Goal: Task Accomplishment & Management: Manage account settings

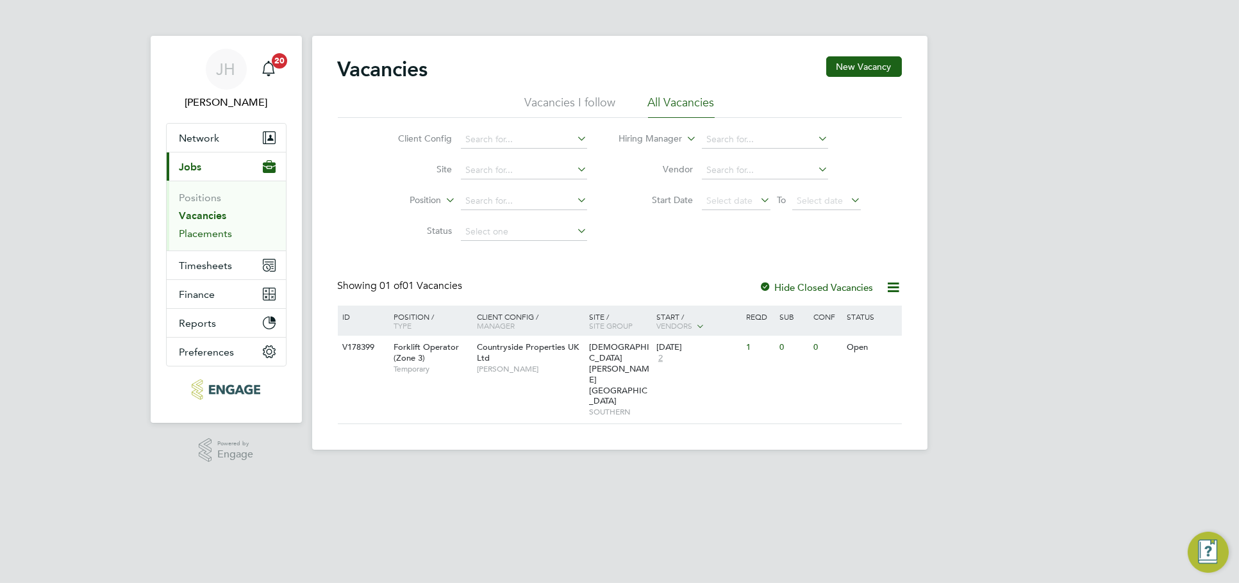
click at [213, 235] on link "Placements" at bounding box center [206, 234] width 53 height 12
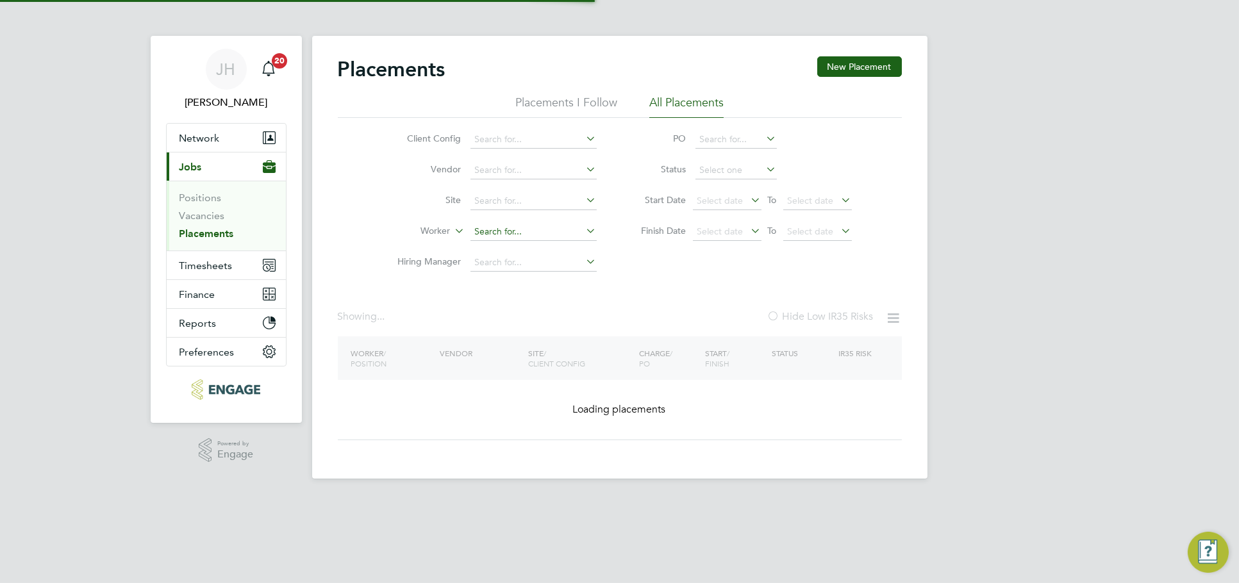
click at [494, 230] on input at bounding box center [534, 232] width 126 height 18
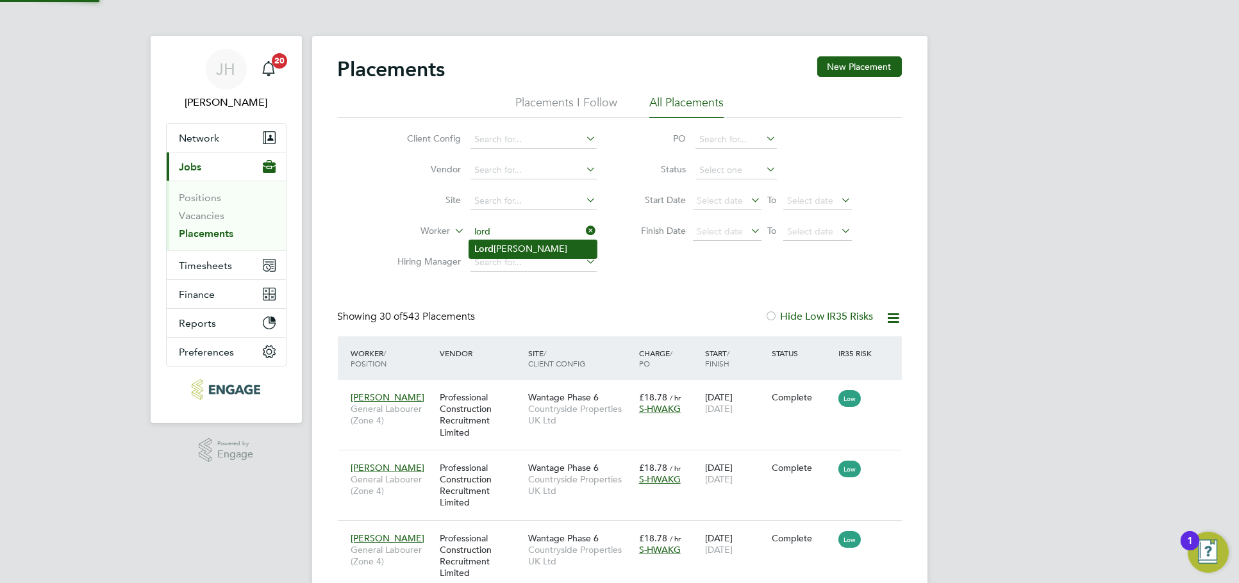
click at [523, 247] on li "Lord Vinny Hannam" at bounding box center [533, 248] width 128 height 17
type input "Lord Vinny Hannam"
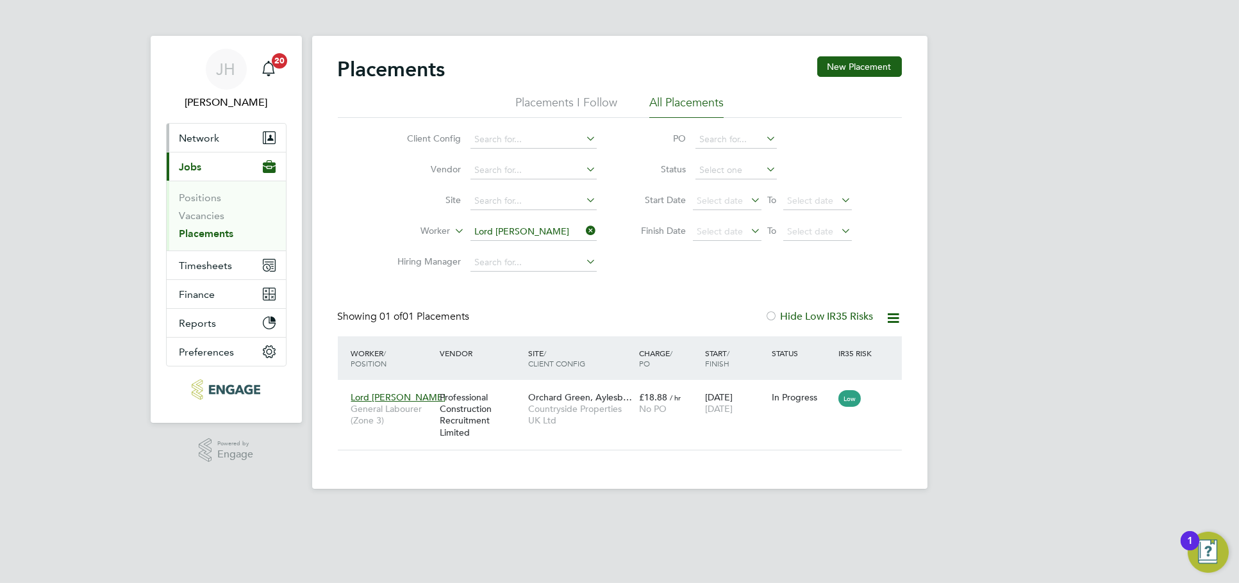
click at [237, 147] on button "Network" at bounding box center [226, 138] width 119 height 28
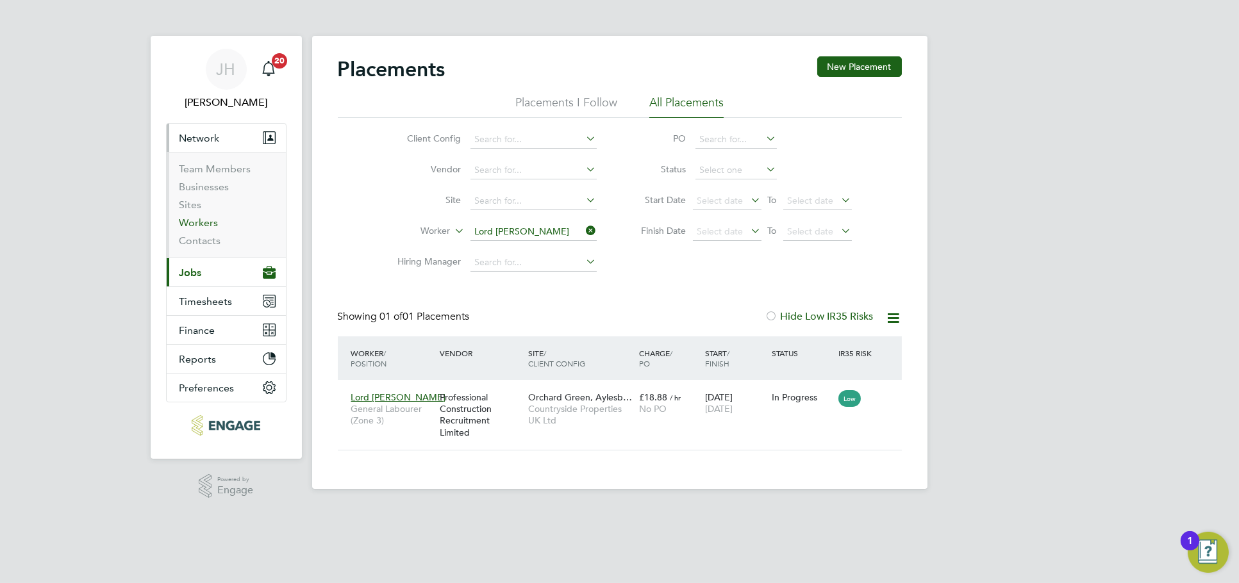
click at [195, 221] on link "Workers" at bounding box center [199, 223] width 39 height 12
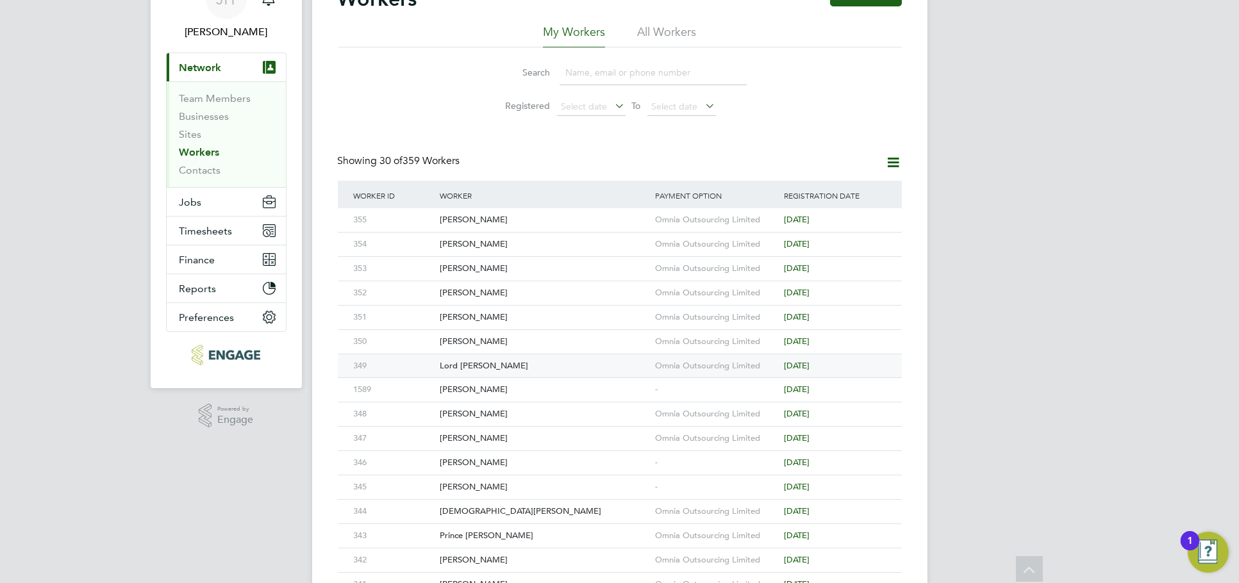
click at [722, 362] on div "Omnia Outsourcing Limited" at bounding box center [717, 367] width 130 height 24
click at [206, 202] on button "Jobs" at bounding box center [226, 202] width 119 height 28
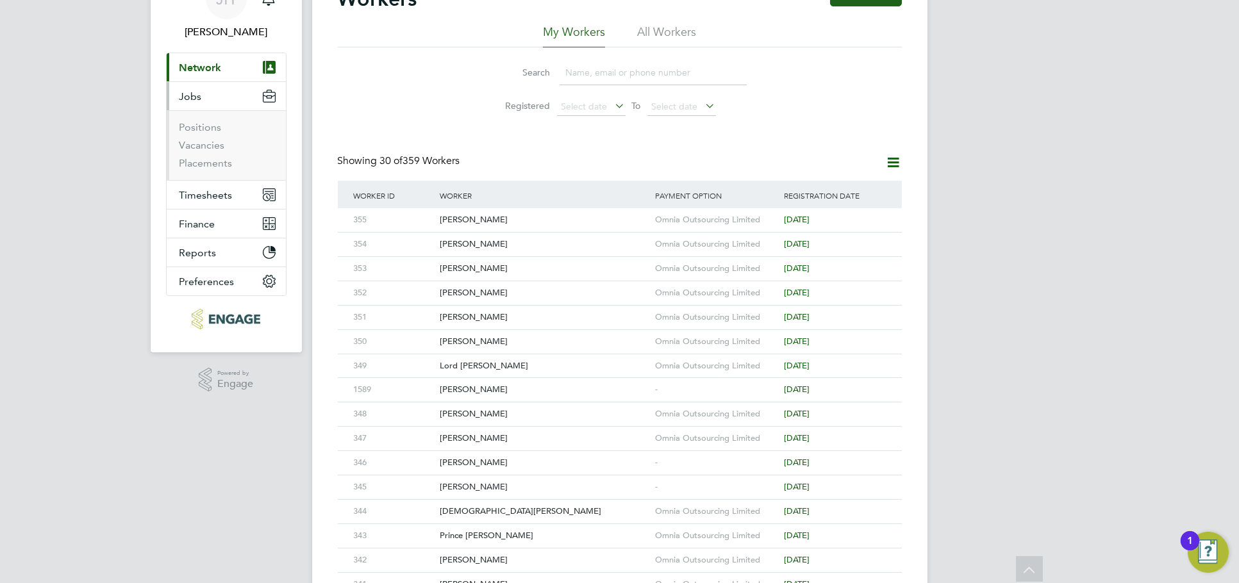
click at [208, 155] on li "Vacancies" at bounding box center [228, 148] width 96 height 18
click at [210, 158] on link "Placements" at bounding box center [206, 163] width 53 height 12
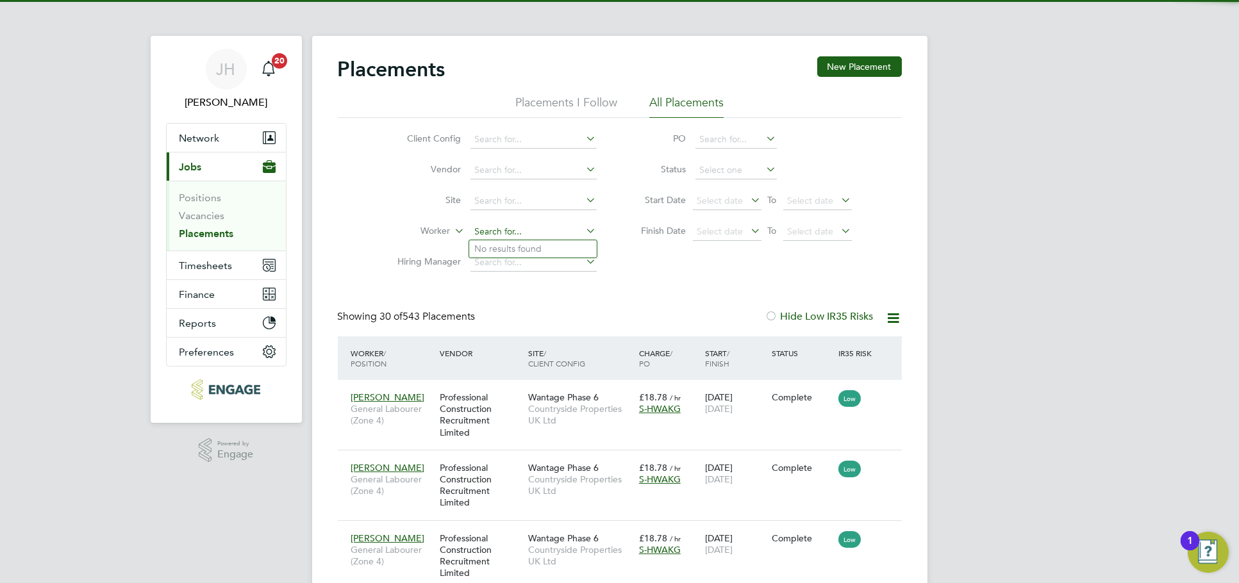
click at [524, 234] on input at bounding box center [534, 232] width 126 height 18
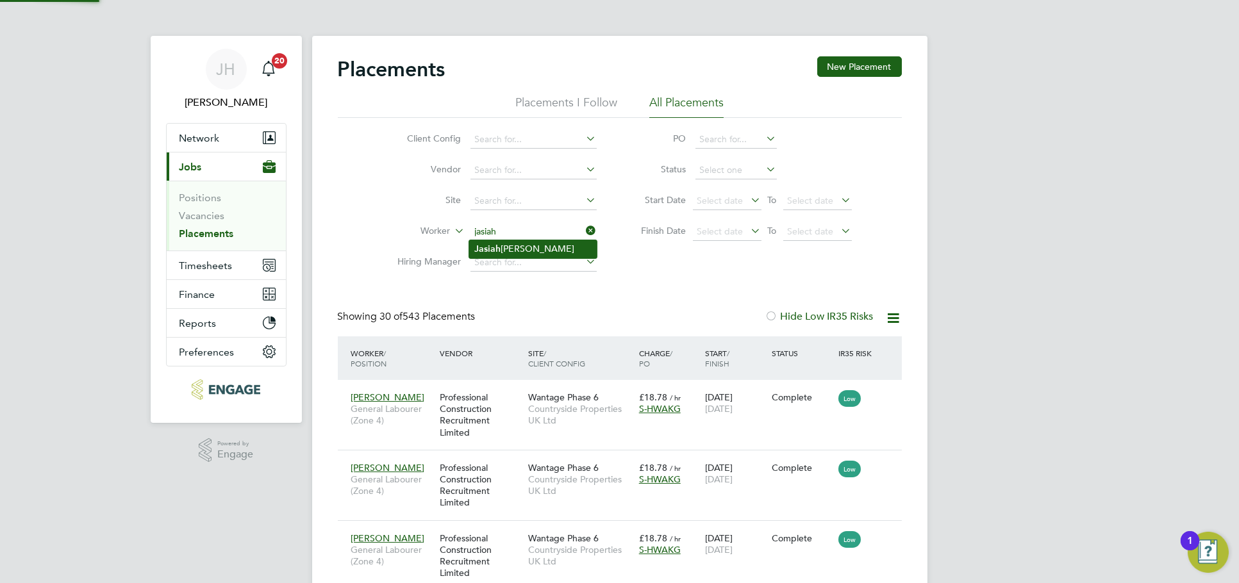
click at [539, 252] on li "Jasiah Morris" at bounding box center [533, 248] width 128 height 17
type input "Jasiah Morris"
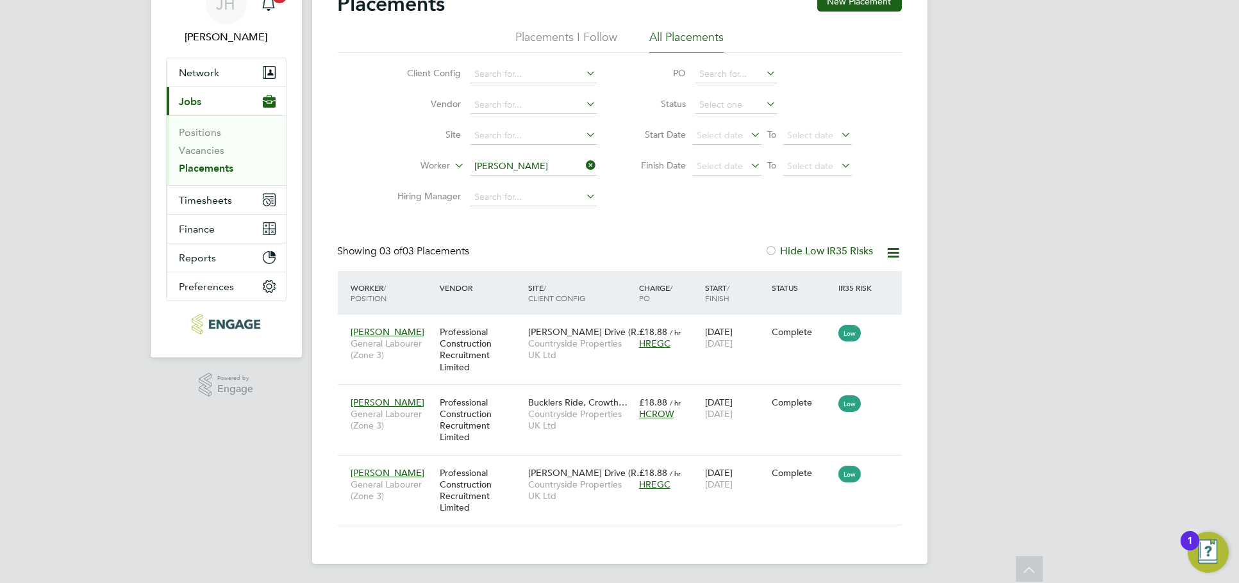
click at [515, 163] on input "Jasiah Morris" at bounding box center [534, 167] width 126 height 18
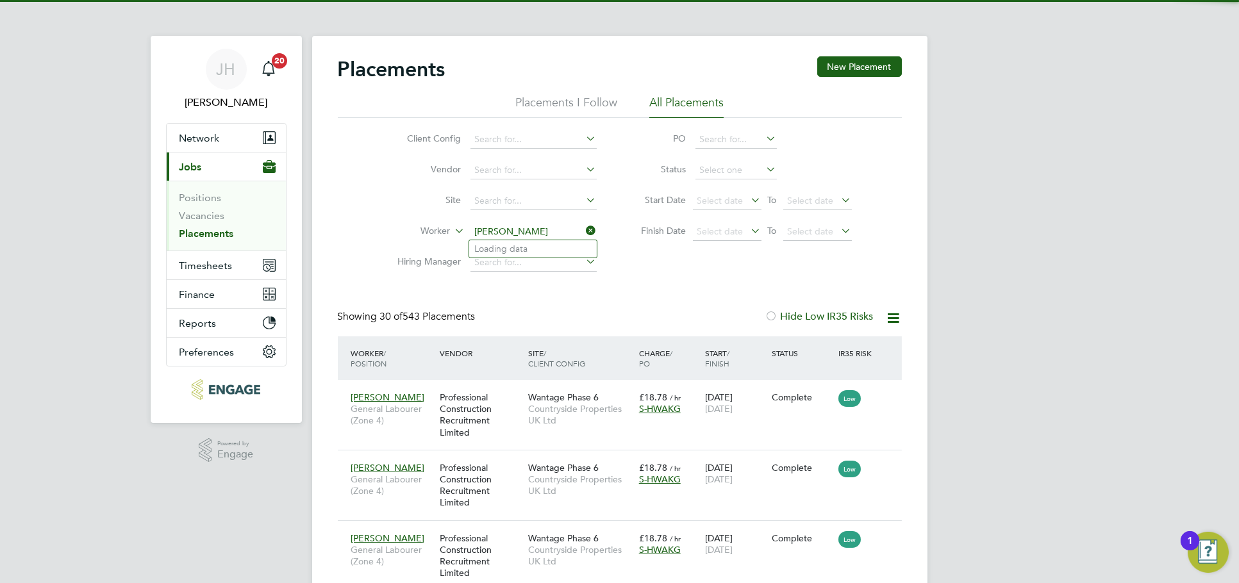
scroll to position [6, 6]
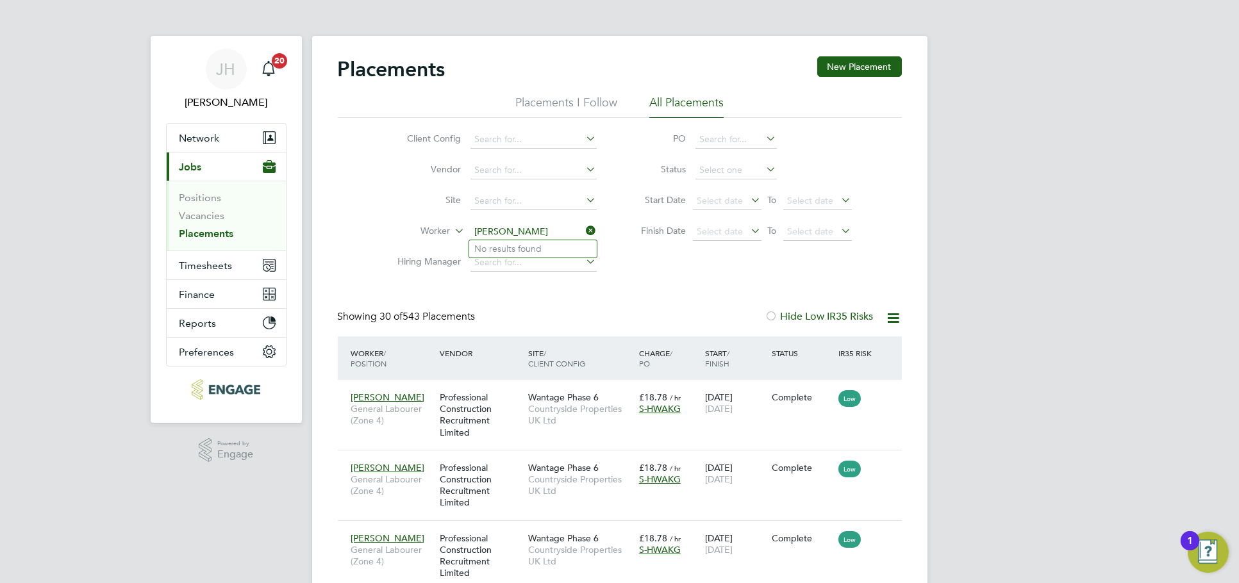
type input "abdi"
drag, startPoint x: 541, startPoint y: 243, endPoint x: 1026, endPoint y: 355, distance: 497.4
click at [542, 243] on li "Jasiah Morris" at bounding box center [533, 248] width 128 height 17
type input "Jasiah Morris"
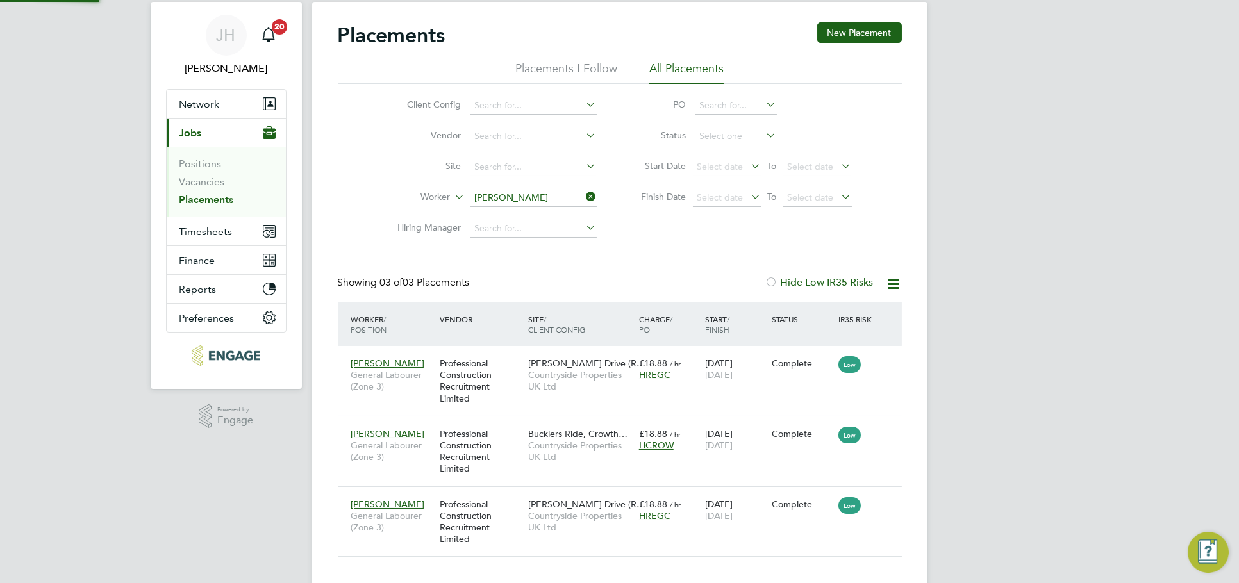
scroll to position [6, 6]
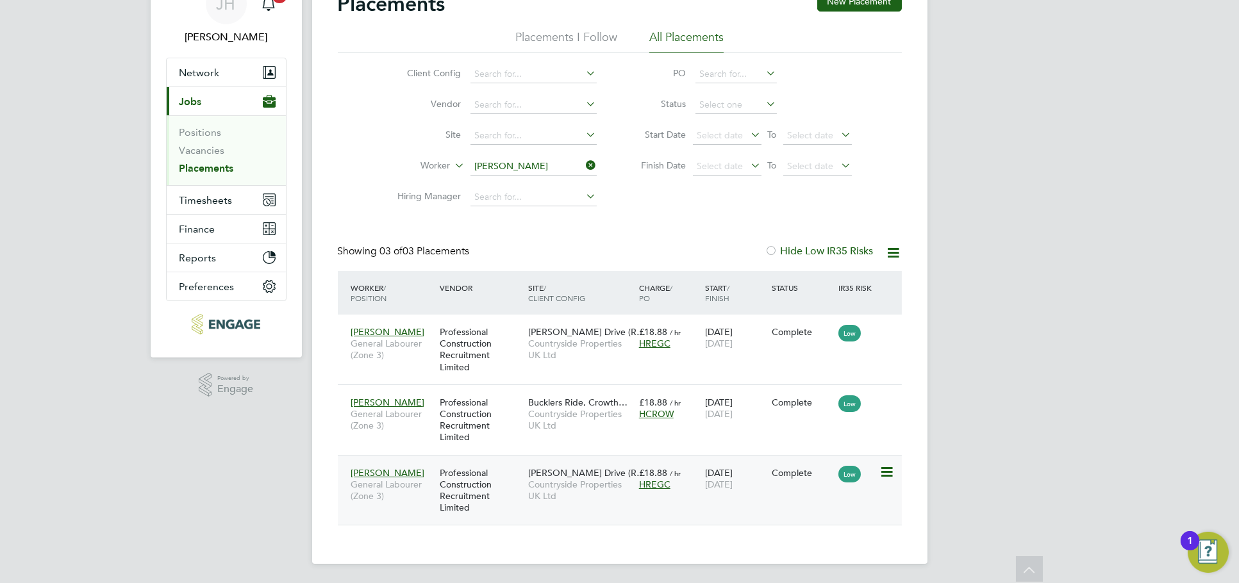
click at [724, 482] on span "15 Aug 2025" at bounding box center [719, 485] width 28 height 12
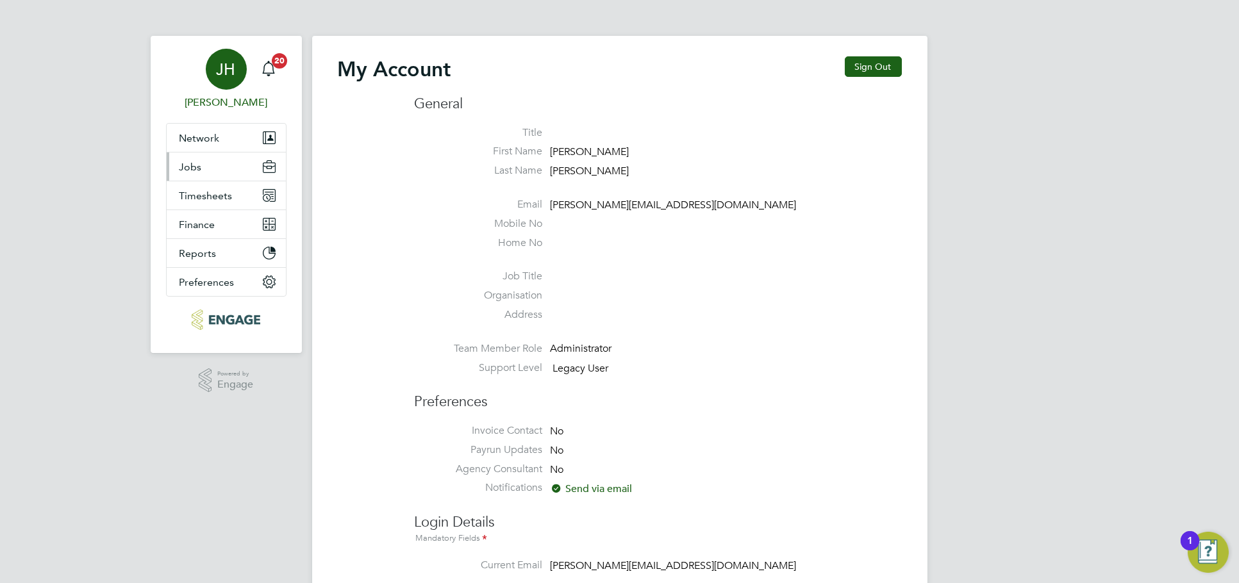
type input "[PERSON_NAME][EMAIL_ADDRESS][DOMAIN_NAME]"
click at [222, 161] on button "Jobs" at bounding box center [226, 167] width 119 height 28
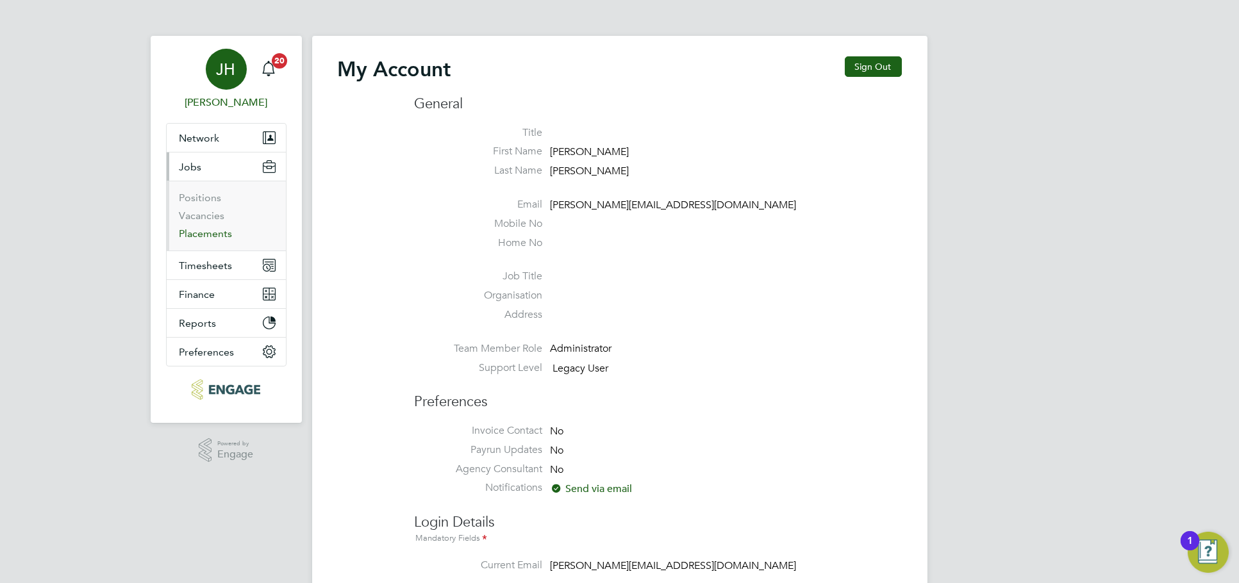
click at [199, 233] on link "Placements" at bounding box center [206, 234] width 53 height 12
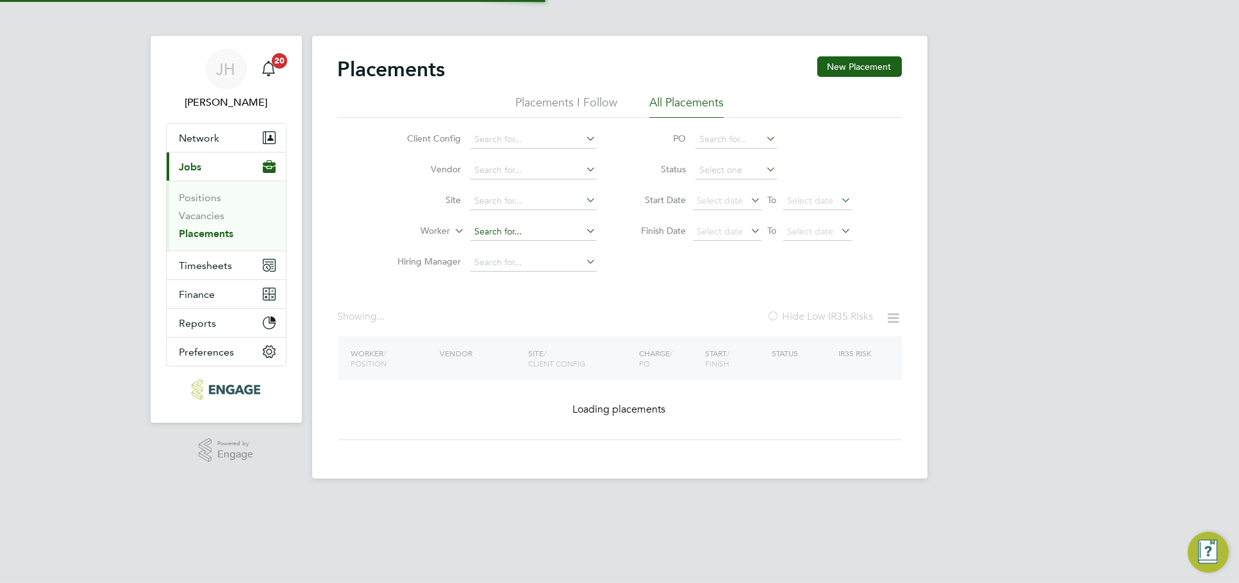
click at [517, 232] on input at bounding box center [534, 232] width 126 height 18
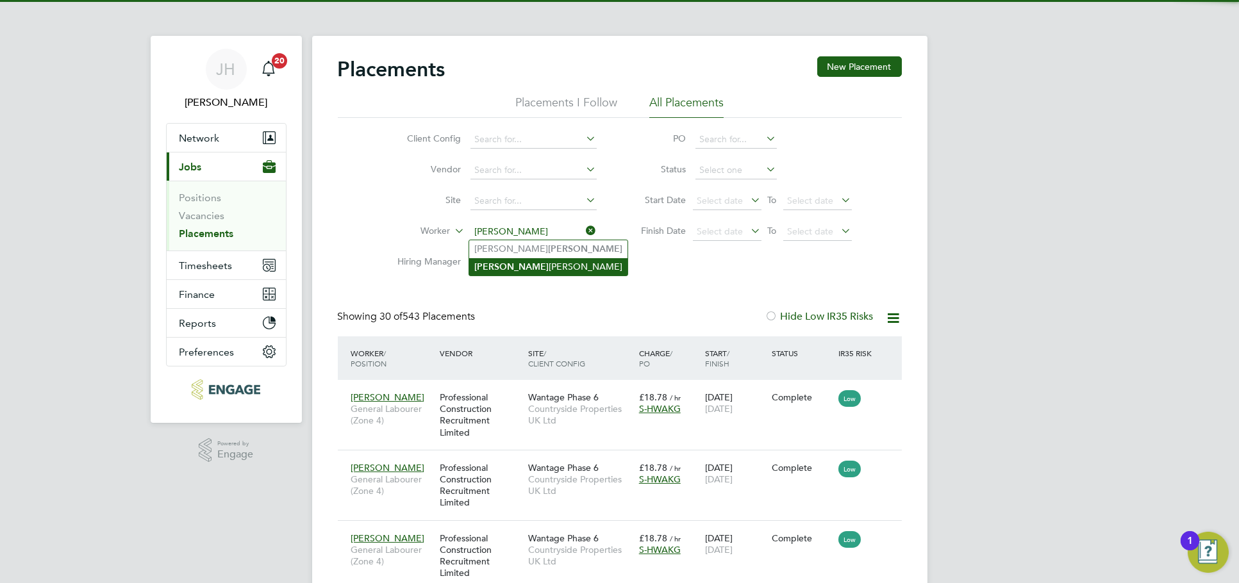
click at [544, 265] on li "Harvey Webb" at bounding box center [548, 266] width 158 height 17
type input "Harvey Webb"
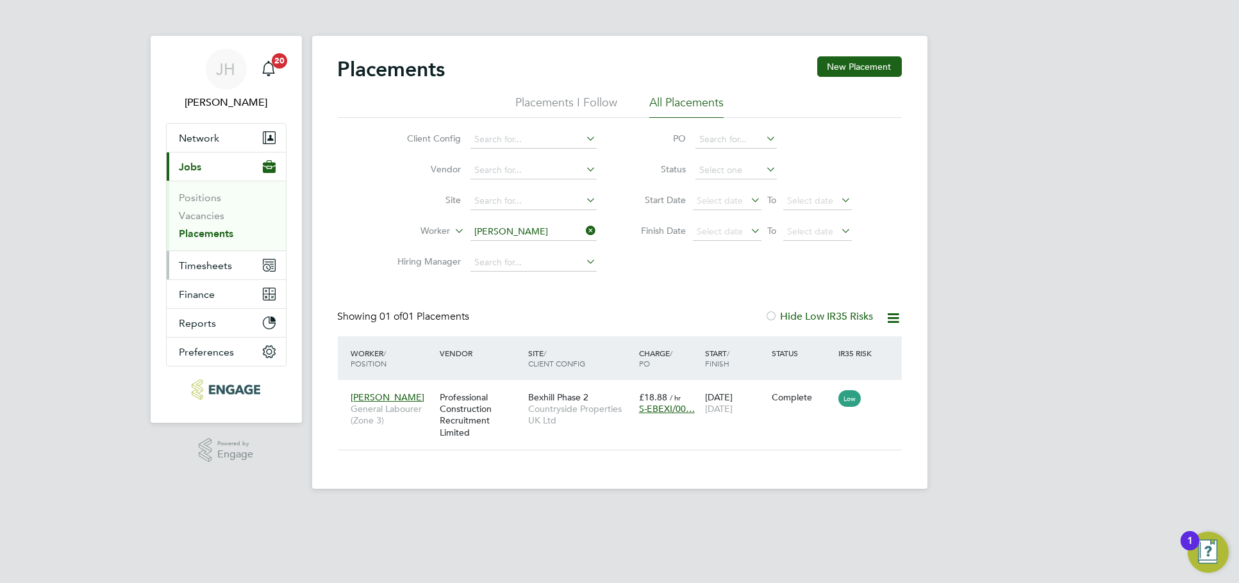
click at [206, 258] on button "Timesheets" at bounding box center [226, 265] width 119 height 28
click at [510, 231] on input "Harvey Webb" at bounding box center [534, 232] width 126 height 18
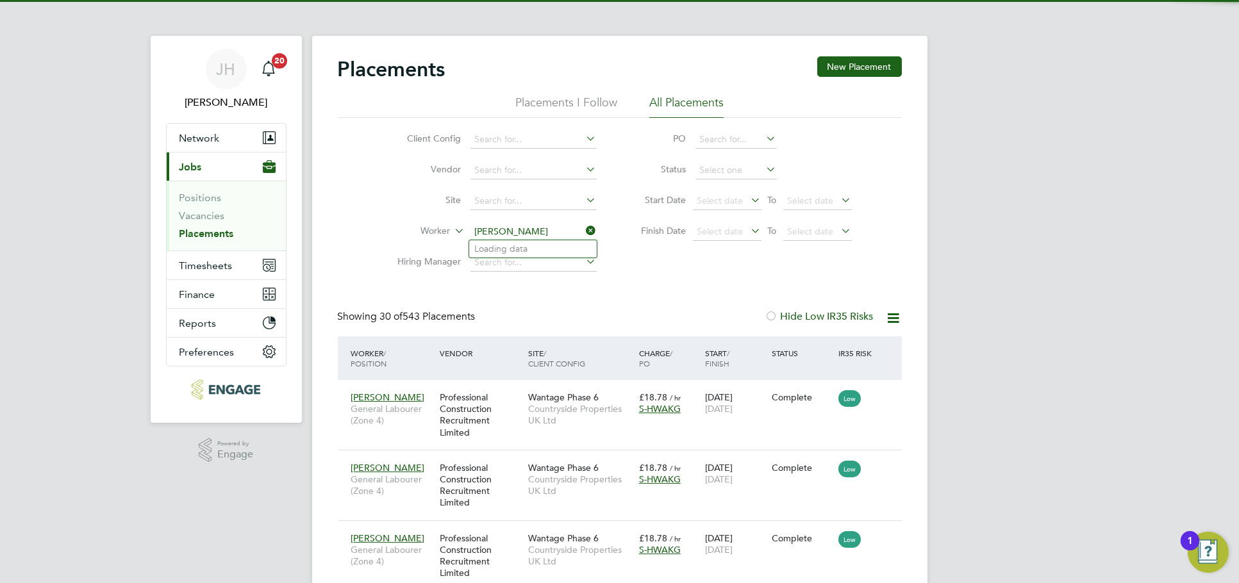
scroll to position [48, 111]
click at [536, 253] on li "Ryan Connolly" at bounding box center [548, 248] width 158 height 17
type input "Ryan Connolly"
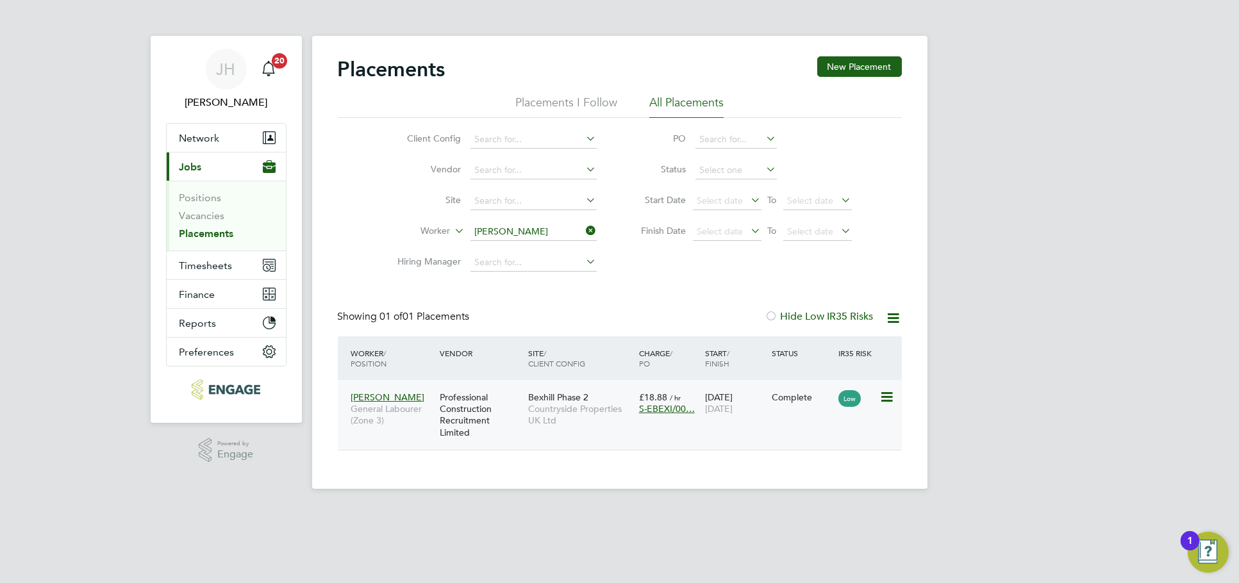
click at [745, 421] on div "26 Jun 2025 15 Aug 2025" at bounding box center [735, 403] width 67 height 36
click at [1052, 202] on div "JH Jess Hogan Notifications 20 Applications: Network Team Members Businesses Si…" at bounding box center [619, 255] width 1239 height 510
click at [569, 228] on input at bounding box center [534, 232] width 126 height 18
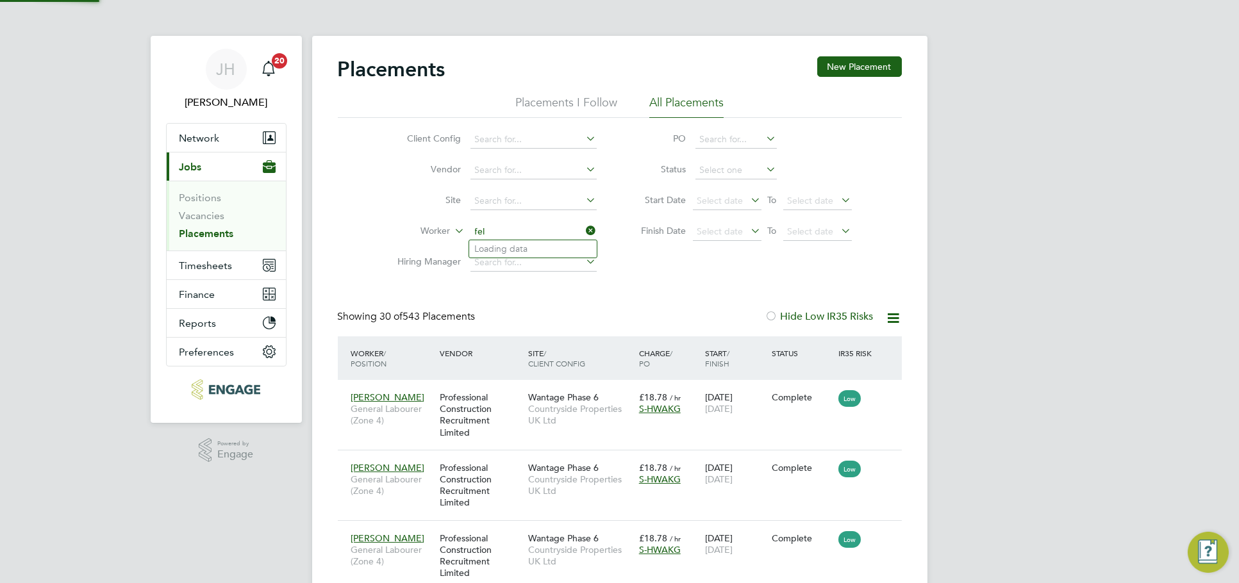
scroll to position [48, 111]
click at [525, 246] on li "Felix Konadu" at bounding box center [533, 248] width 128 height 17
type input "[PERSON_NAME]"
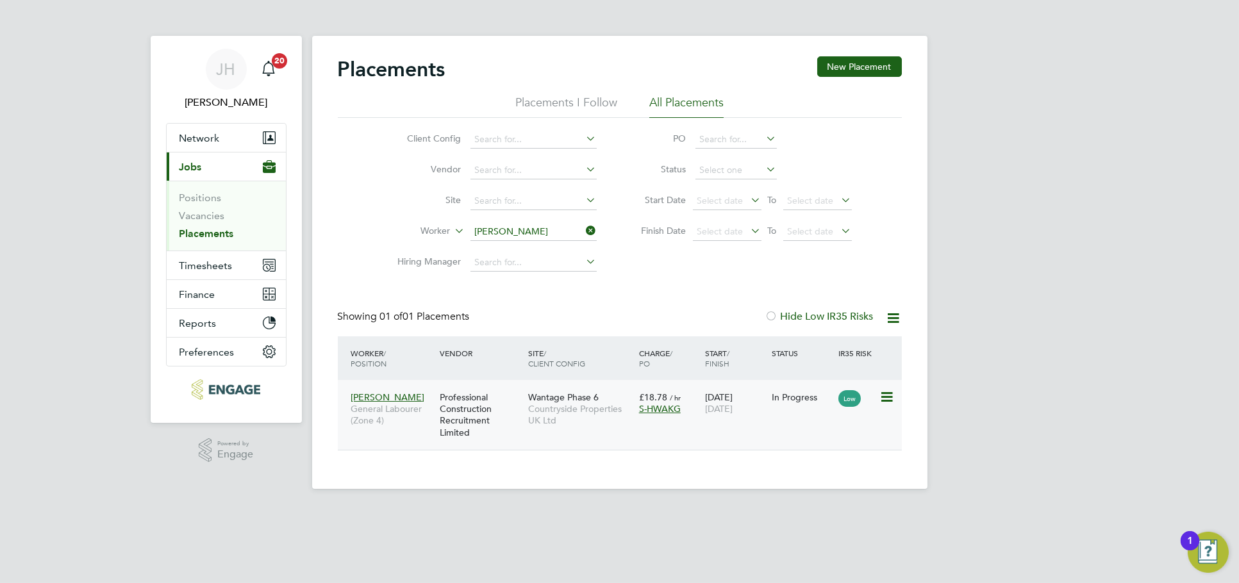
click at [603, 401] on div "Wantage Phase 6 Countryside Properties UK Ltd" at bounding box center [580, 409] width 111 height 48
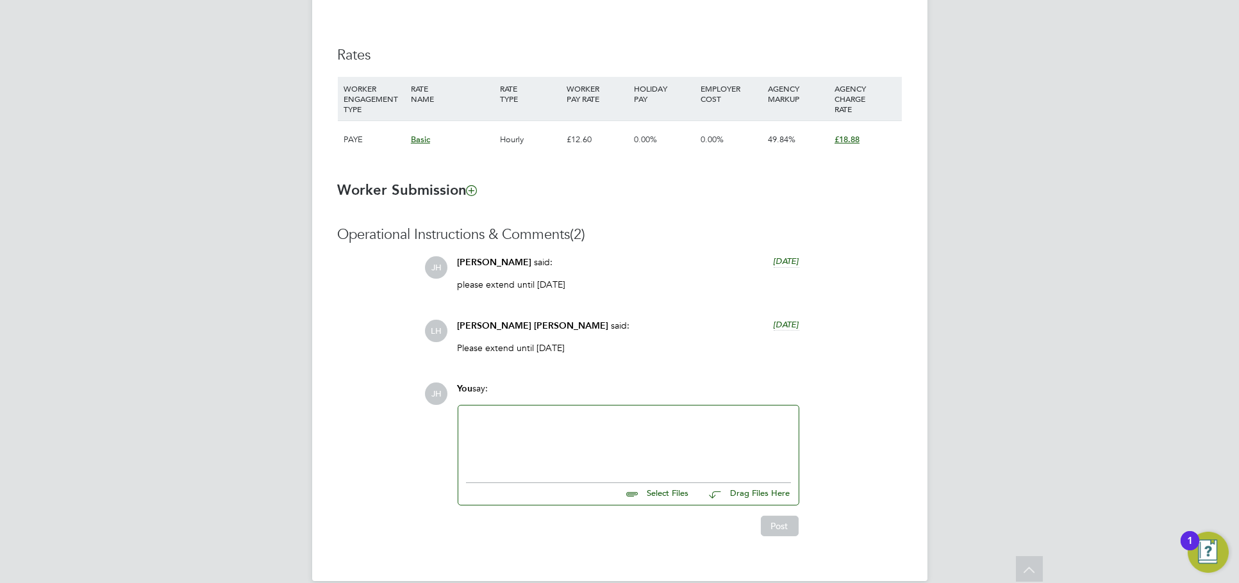
scroll to position [880, 0]
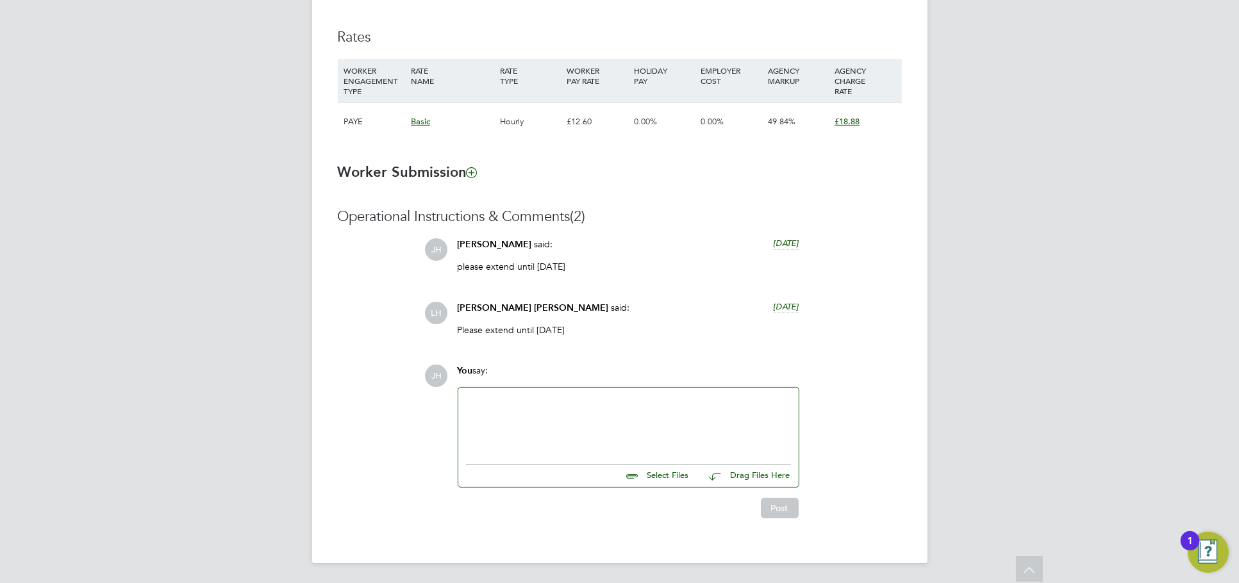
click at [556, 327] on p "Please extend until [DATE]" at bounding box center [629, 330] width 342 height 12
click at [567, 331] on p "Please extend until [DATE]" at bounding box center [629, 330] width 342 height 12
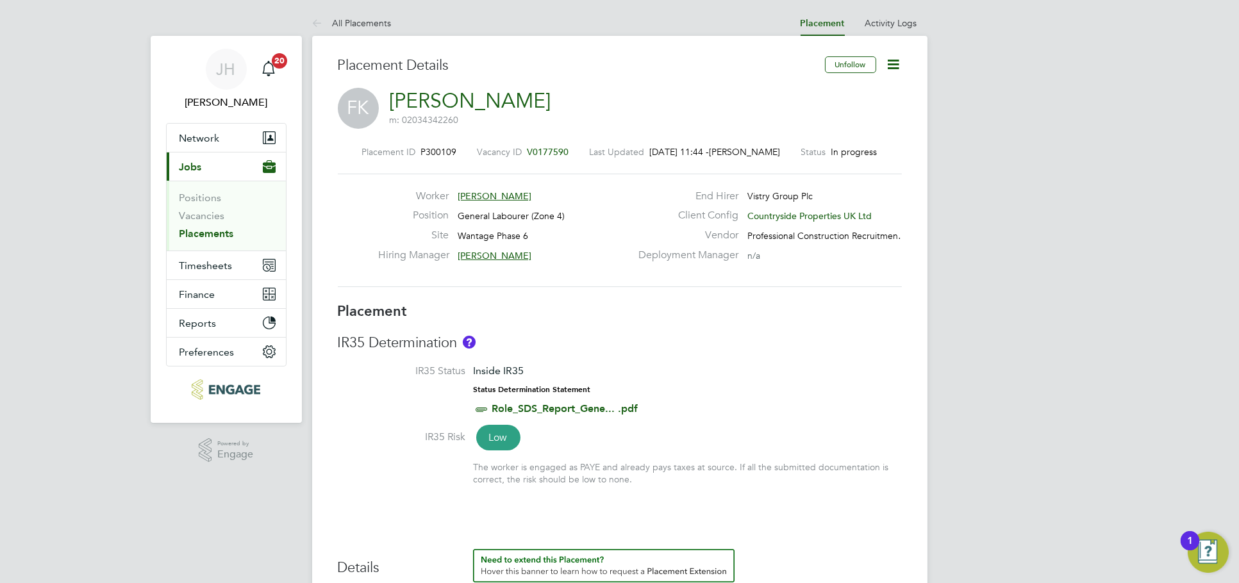
click at [210, 236] on link "Placements" at bounding box center [207, 234] width 54 height 12
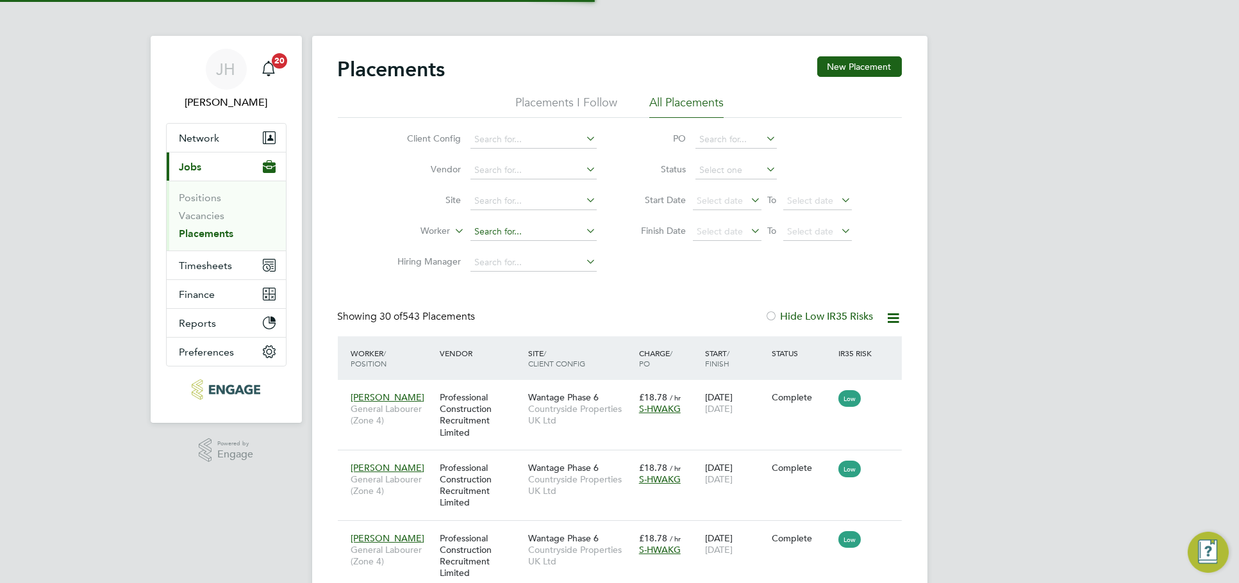
click at [526, 226] on input at bounding box center [534, 232] width 126 height 18
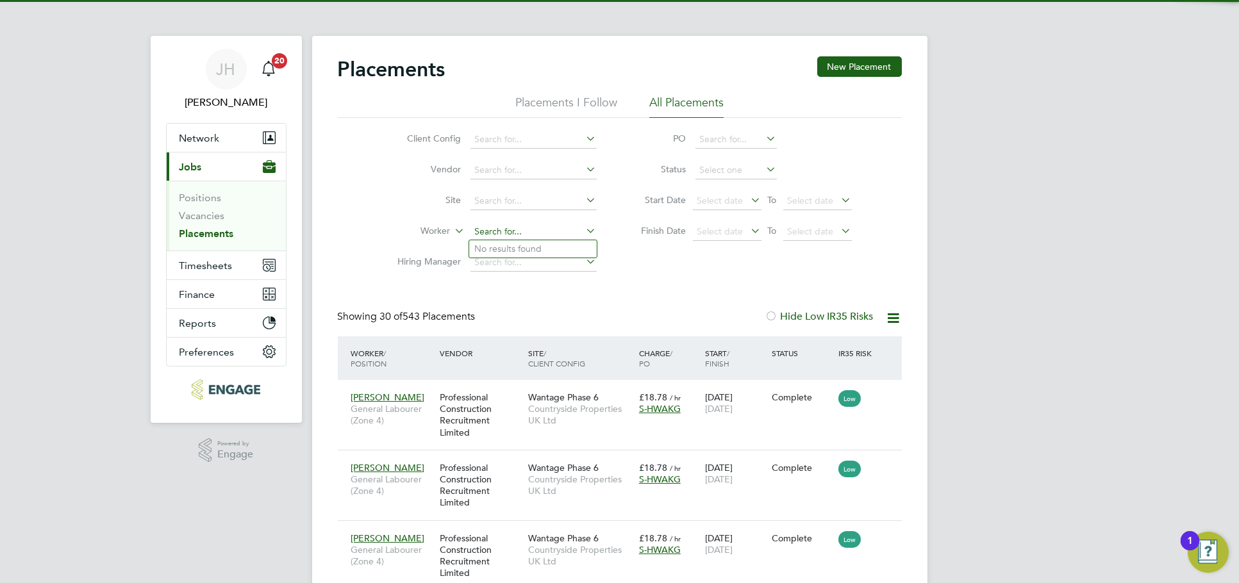
scroll to position [6, 6]
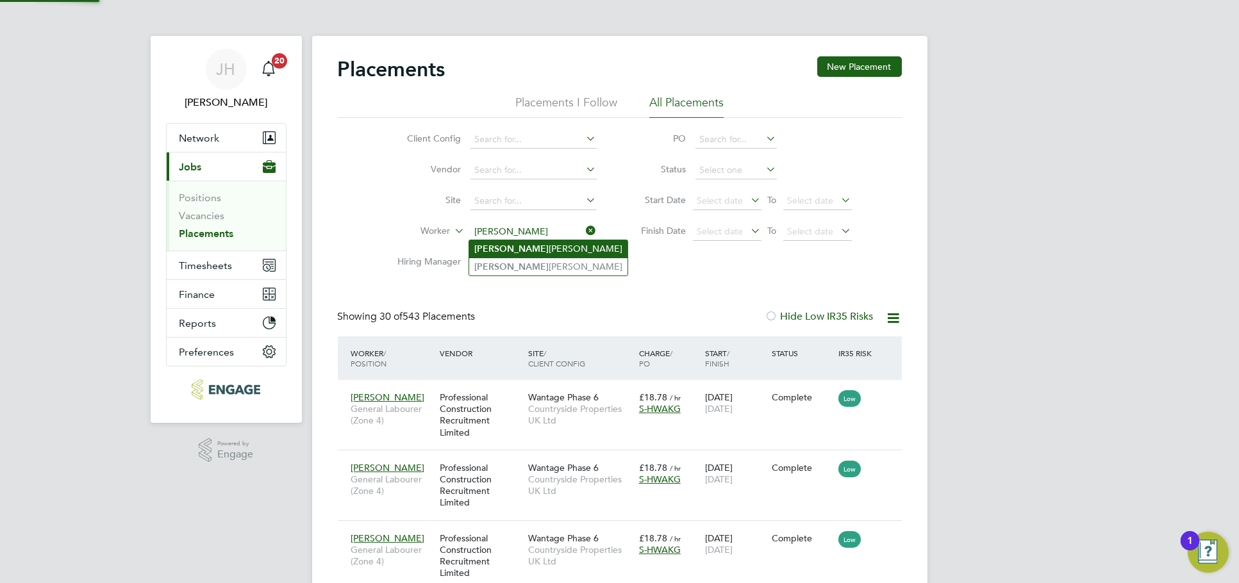
click at [539, 251] on li "[PERSON_NAME]" at bounding box center [548, 248] width 158 height 17
type input "[PERSON_NAME]"
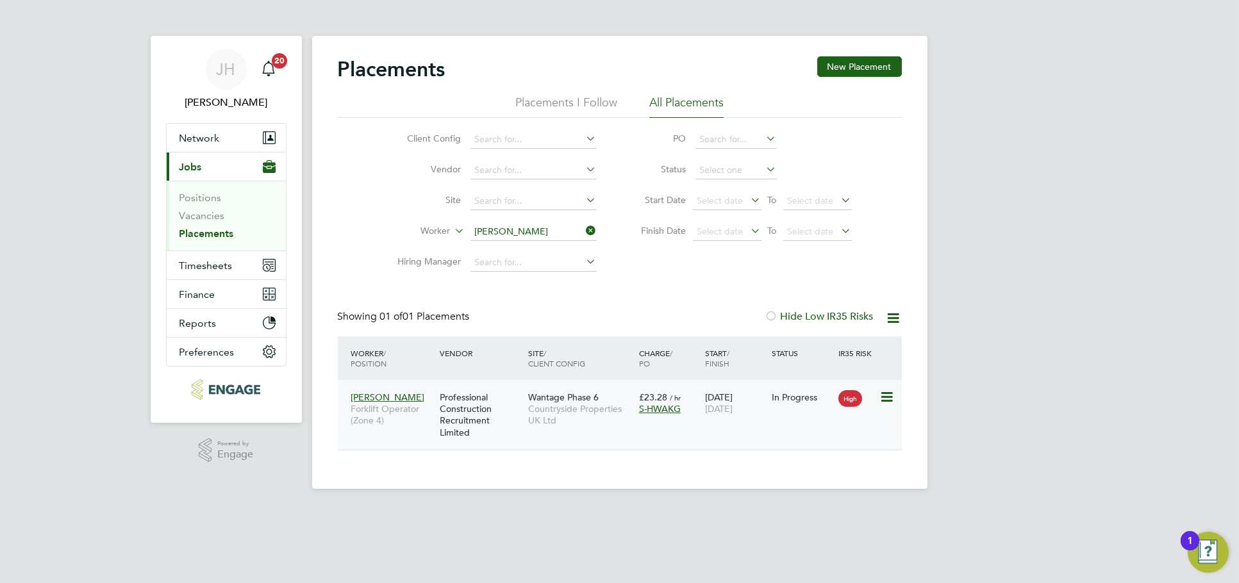
click at [583, 422] on span "Countryside Properties UK Ltd" at bounding box center [580, 414] width 105 height 23
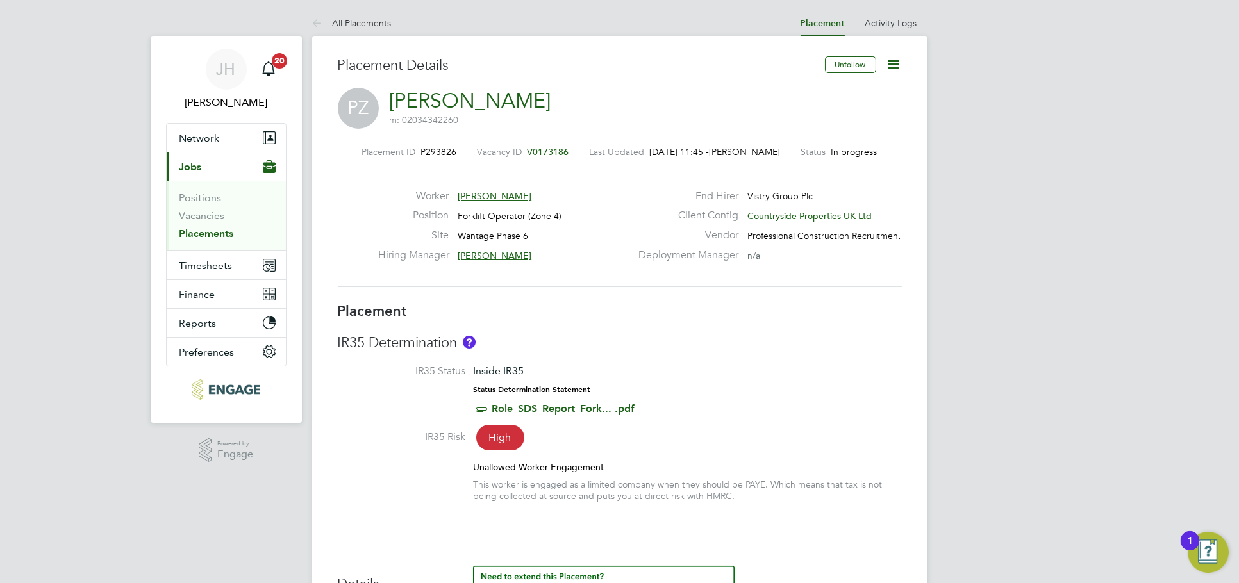
click at [213, 228] on link "Placements" at bounding box center [207, 234] width 54 height 12
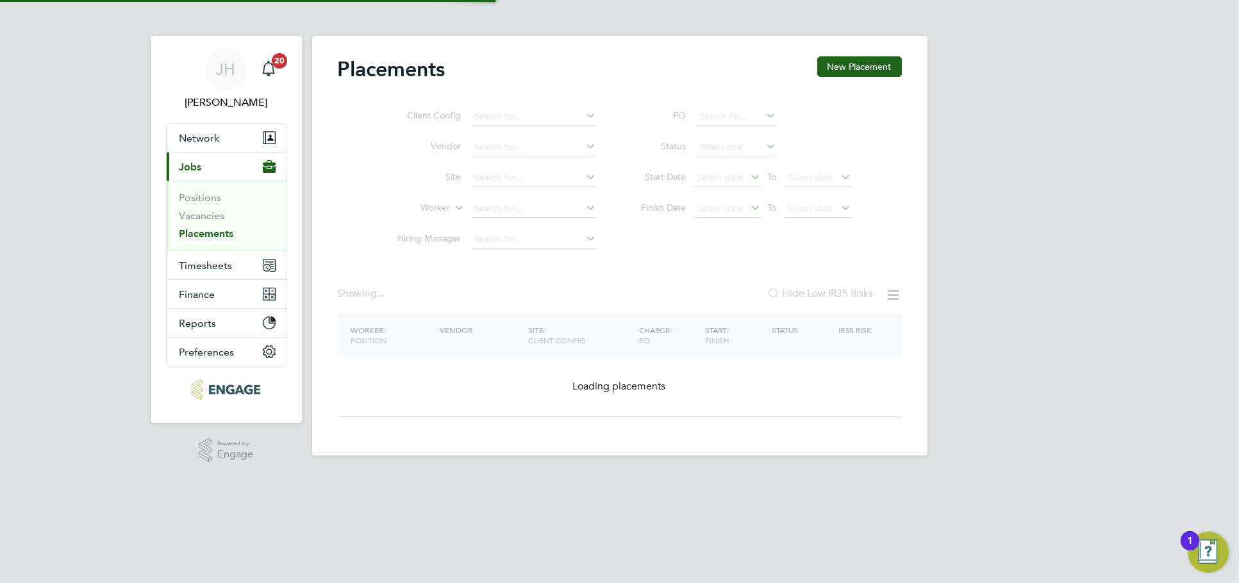
click at [213, 228] on link "Placements" at bounding box center [207, 234] width 54 height 12
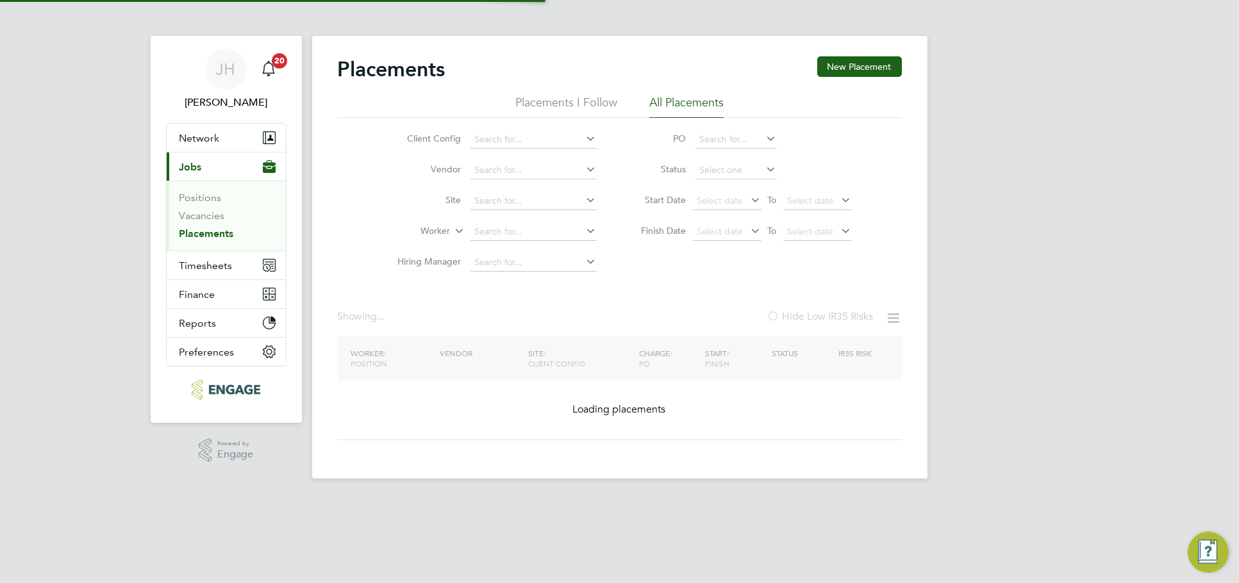
click at [213, 228] on link "Placements" at bounding box center [207, 234] width 54 height 12
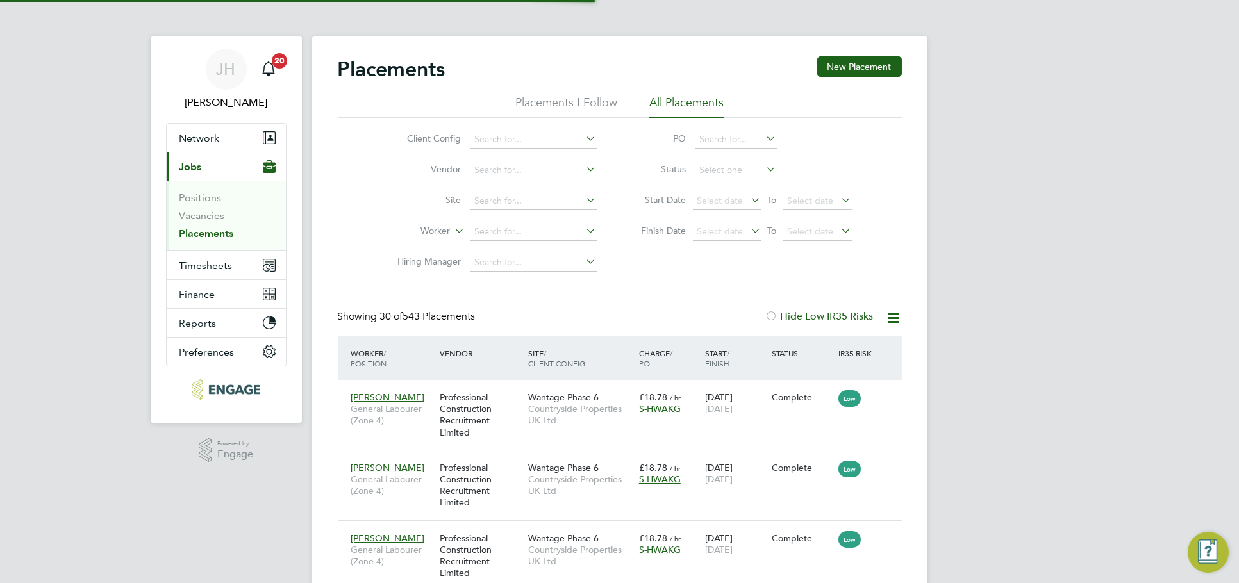
click at [213, 224] on li "Vacancies" at bounding box center [228, 219] width 96 height 18
click at [211, 220] on link "Vacancies" at bounding box center [203, 216] width 46 height 12
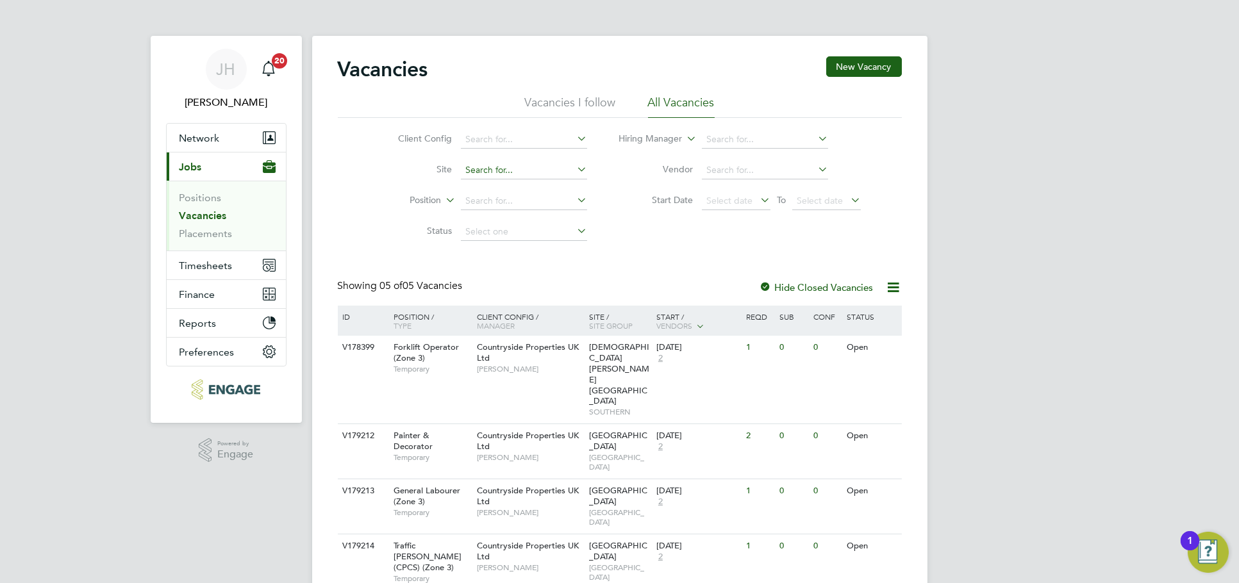
click at [537, 172] on input at bounding box center [524, 171] width 126 height 18
click at [532, 186] on li "Wantage Phase 6" at bounding box center [524, 187] width 128 height 17
type input "Wantage Phase 6"
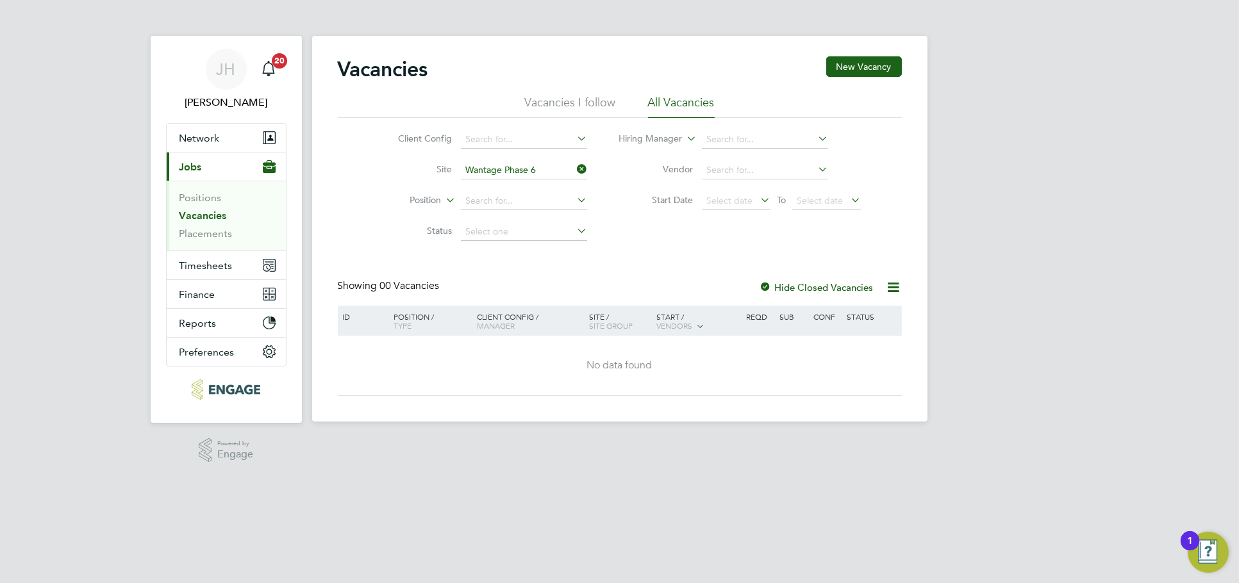
click at [834, 290] on label "Hide Closed Vacancies" at bounding box center [817, 287] width 114 height 12
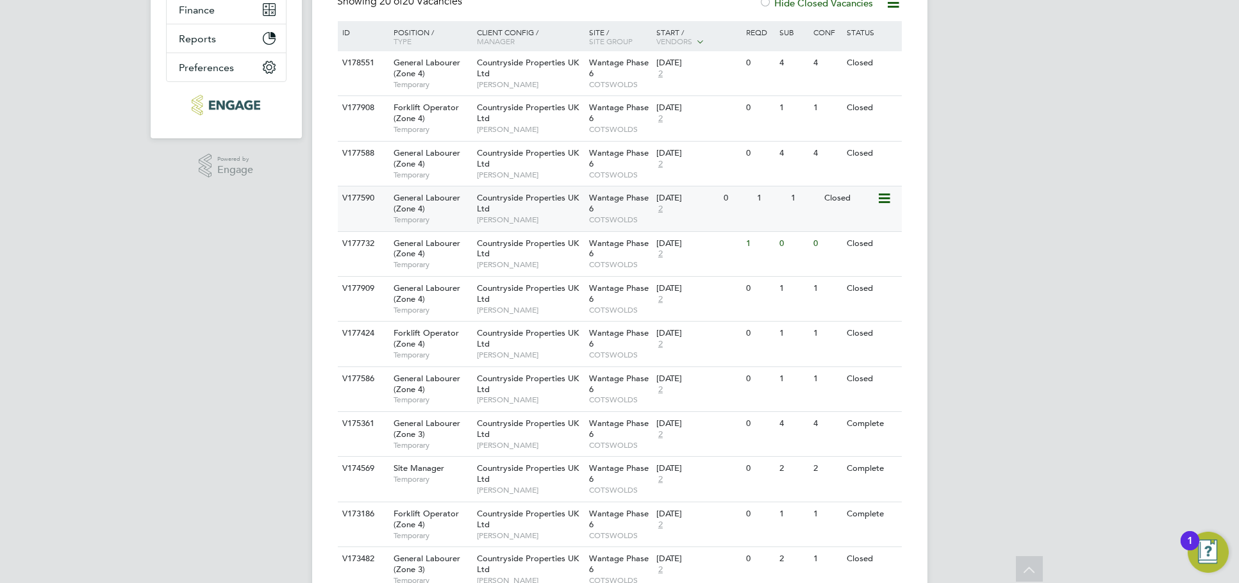
click at [767, 215] on div "V177590 General Labourer (Zone 4) Temporary Countryside Properties UK Ltd Bradl…" at bounding box center [620, 208] width 564 height 45
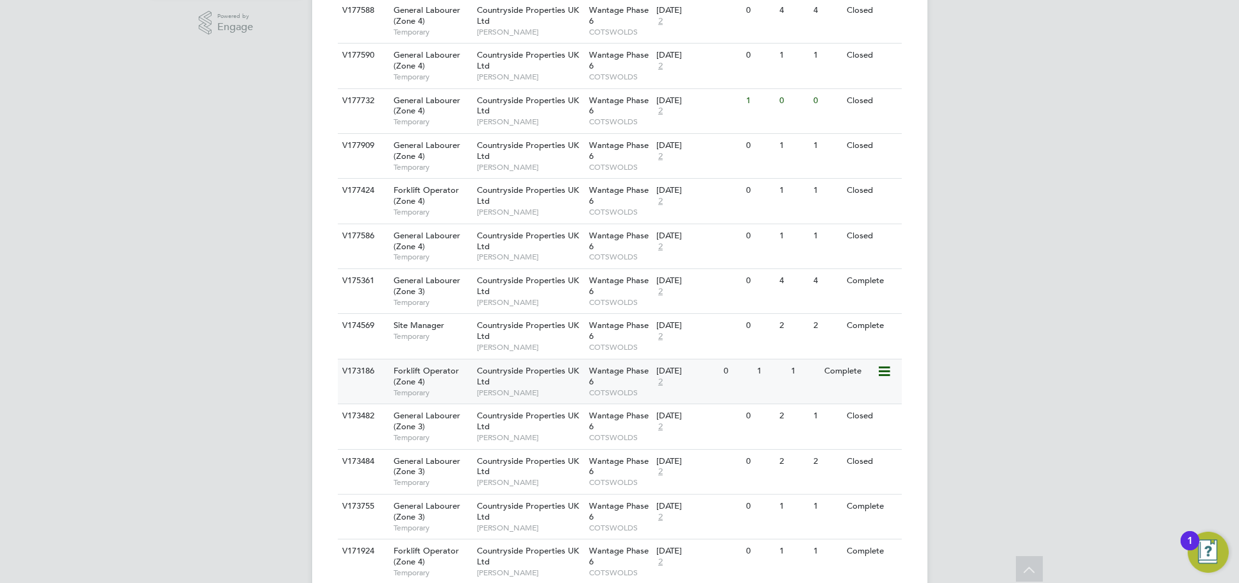
click at [744, 387] on div "V173186 Forklift Operator (Zone 4) Temporary Countryside Properties UK Ltd Brad…" at bounding box center [620, 381] width 564 height 45
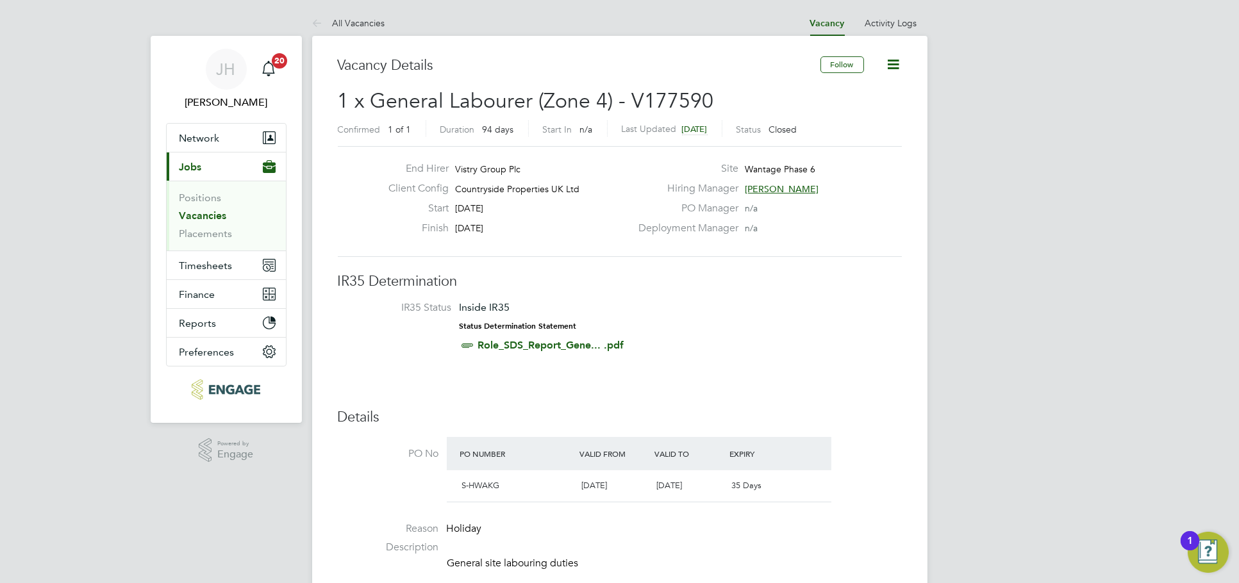
click at [894, 65] on icon at bounding box center [894, 64] width 16 height 16
click at [841, 108] on li "Update Status" at bounding box center [862, 113] width 74 height 18
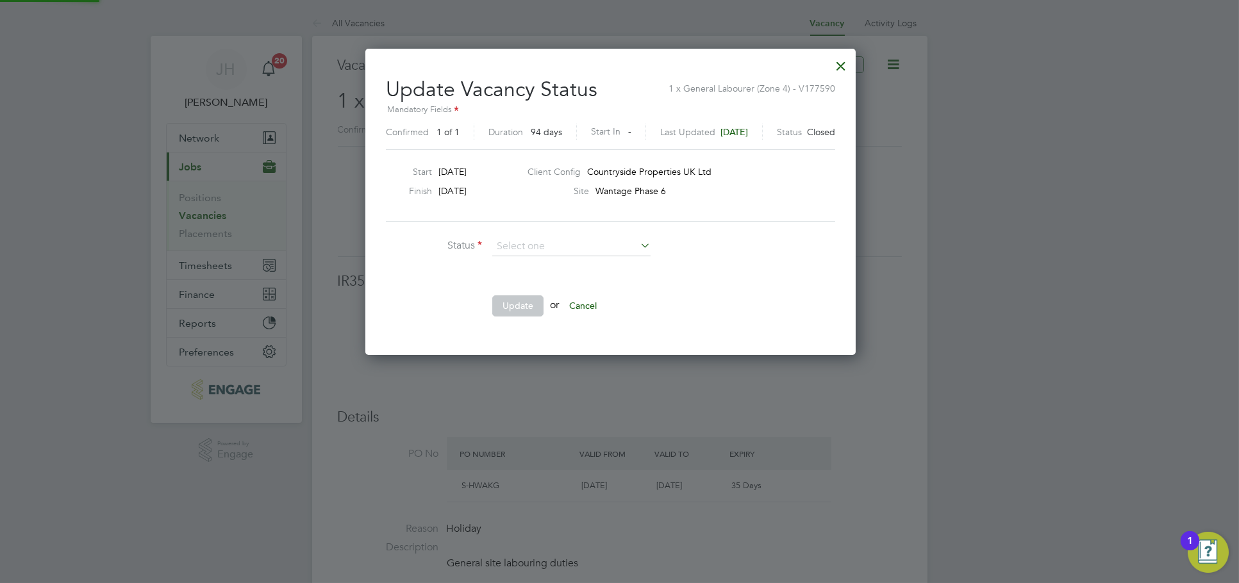
scroll to position [6, 6]
click at [528, 267] on li "Open" at bounding box center [572, 264] width 160 height 17
type input "Open"
click at [526, 312] on button "Update" at bounding box center [517, 306] width 51 height 21
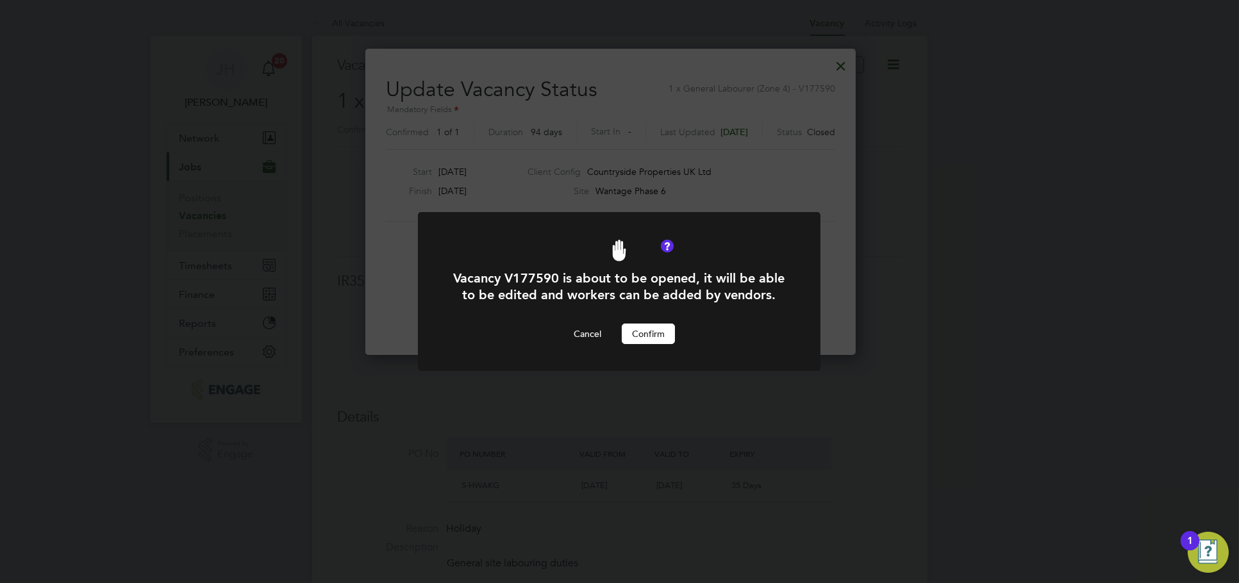
click at [653, 331] on button "Confirm" at bounding box center [648, 334] width 53 height 21
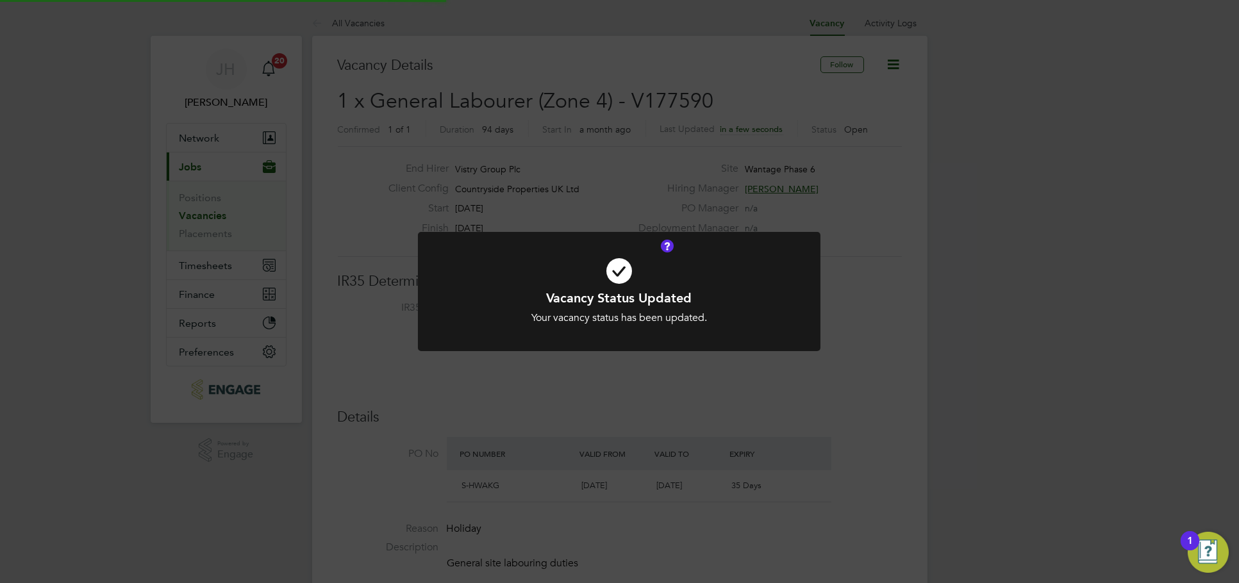
scroll to position [37, 90]
click at [996, 280] on div "Vacancy Status Updated Your vacancy status has been updated. Cancel Okay" at bounding box center [619, 291] width 1239 height 583
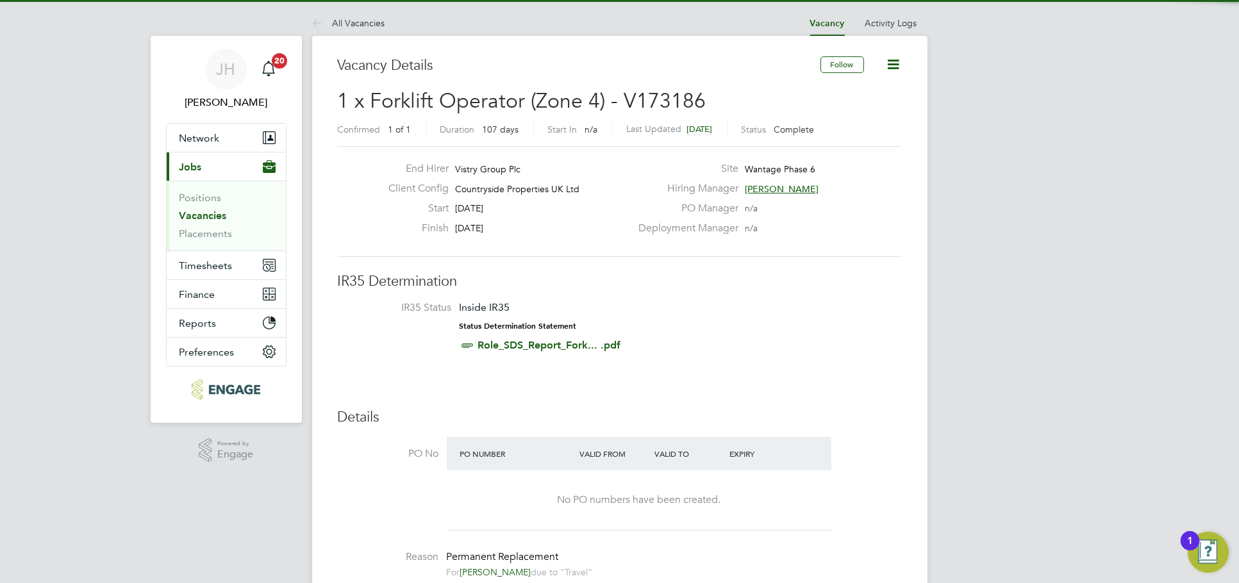
click at [893, 58] on icon at bounding box center [894, 64] width 16 height 16
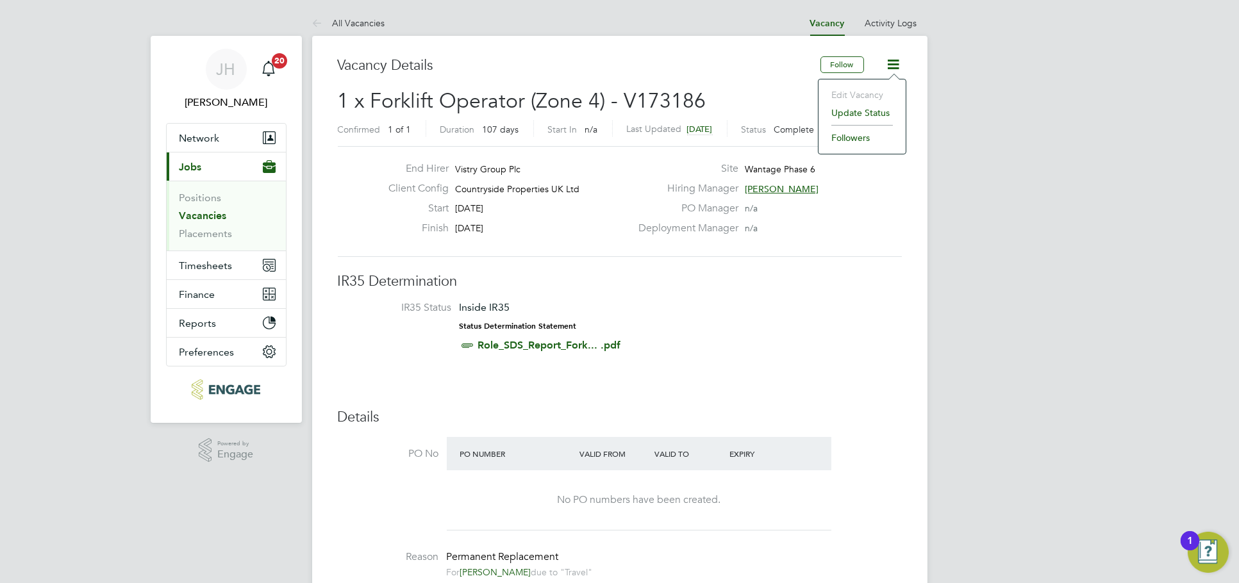
click at [855, 112] on li "Update Status" at bounding box center [862, 113] width 74 height 18
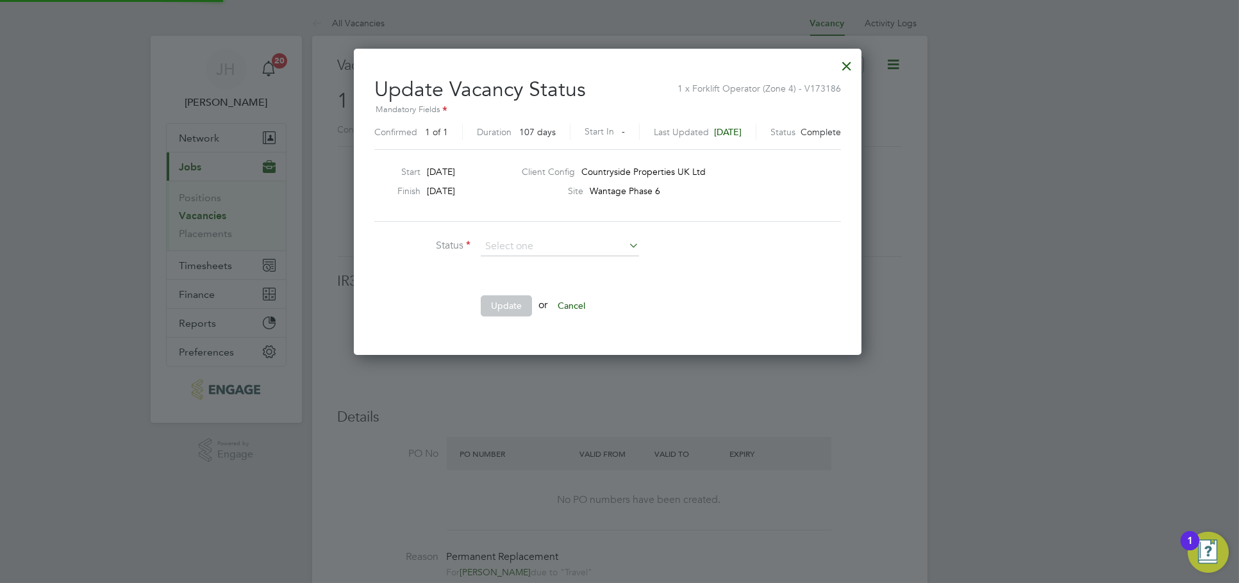
scroll to position [6, 6]
click at [530, 256] on li "Open" at bounding box center [560, 264] width 160 height 17
type input "Open"
click at [511, 317] on li "Update or Cancel" at bounding box center [566, 312] width 385 height 33
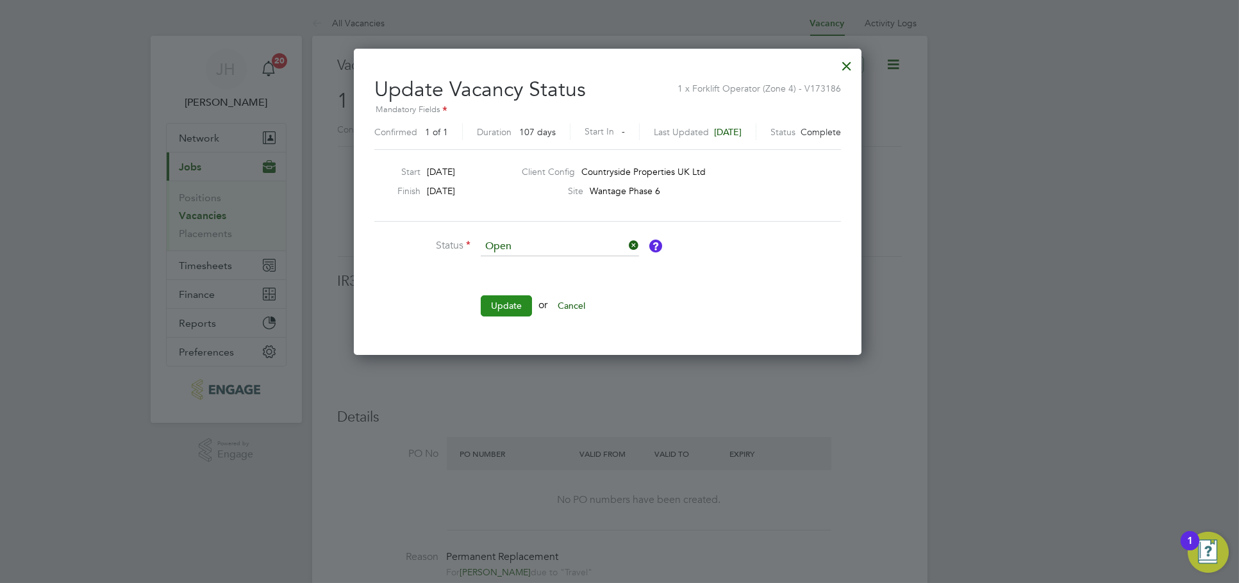
click at [505, 302] on button "Update" at bounding box center [506, 306] width 51 height 21
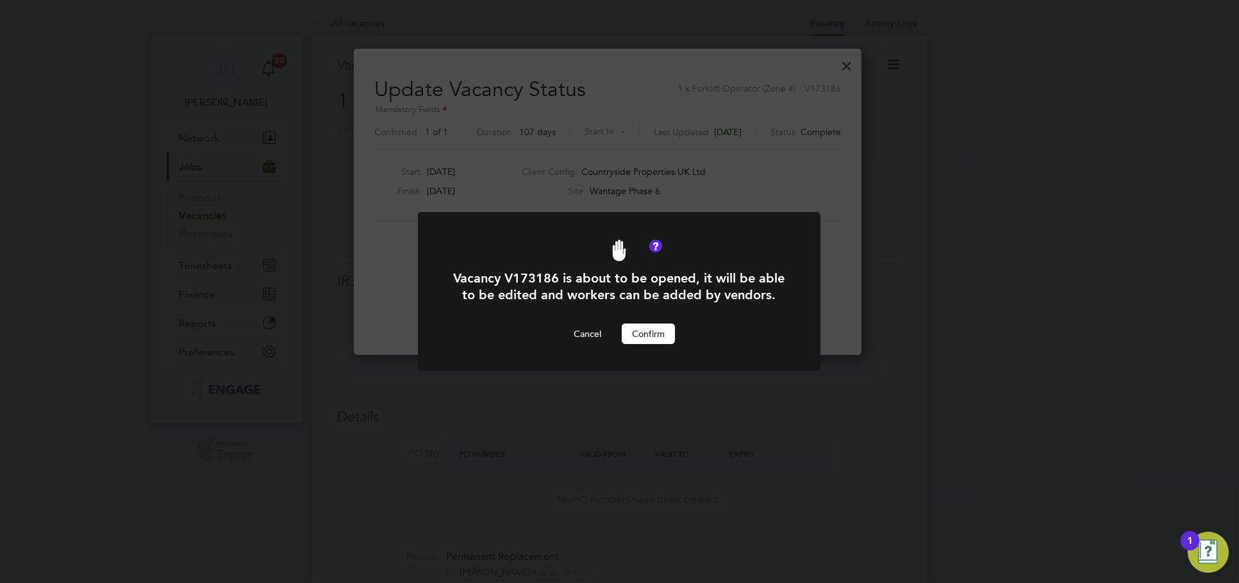
click at [646, 317] on div "Vacancy V173186 is about to be opened, it will be able to be edited and workers…" at bounding box center [619, 307] width 333 height 74
click at [649, 335] on button "Confirm" at bounding box center [648, 334] width 53 height 21
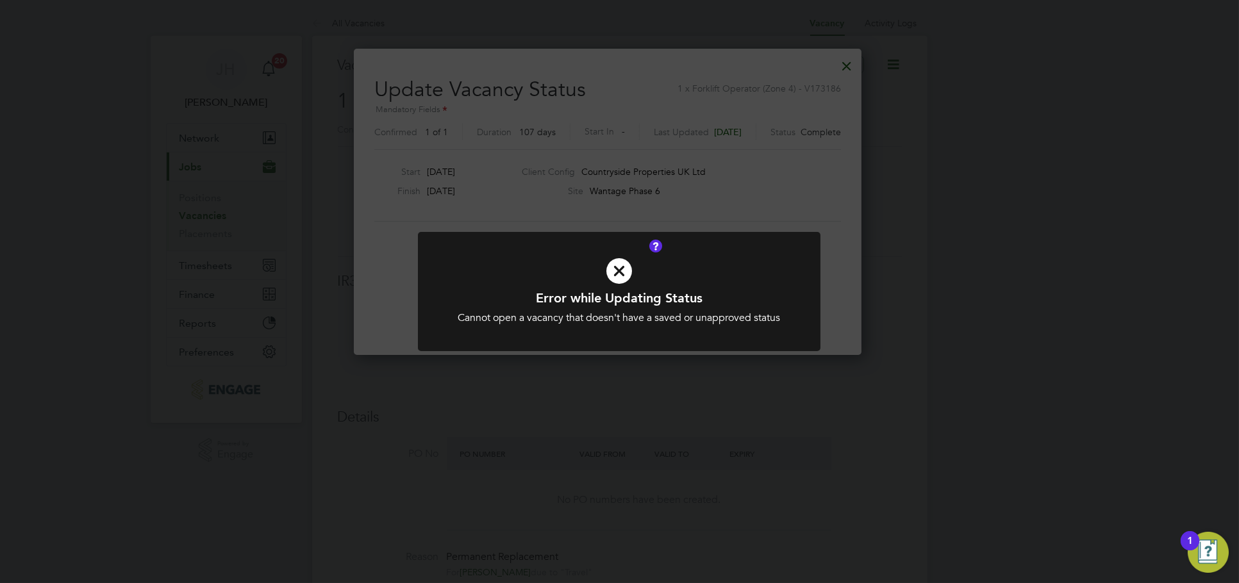
click at [951, 281] on div "Error while Updating Status Cannot open a vacancy that doesn't have a saved or …" at bounding box center [619, 291] width 1239 height 583
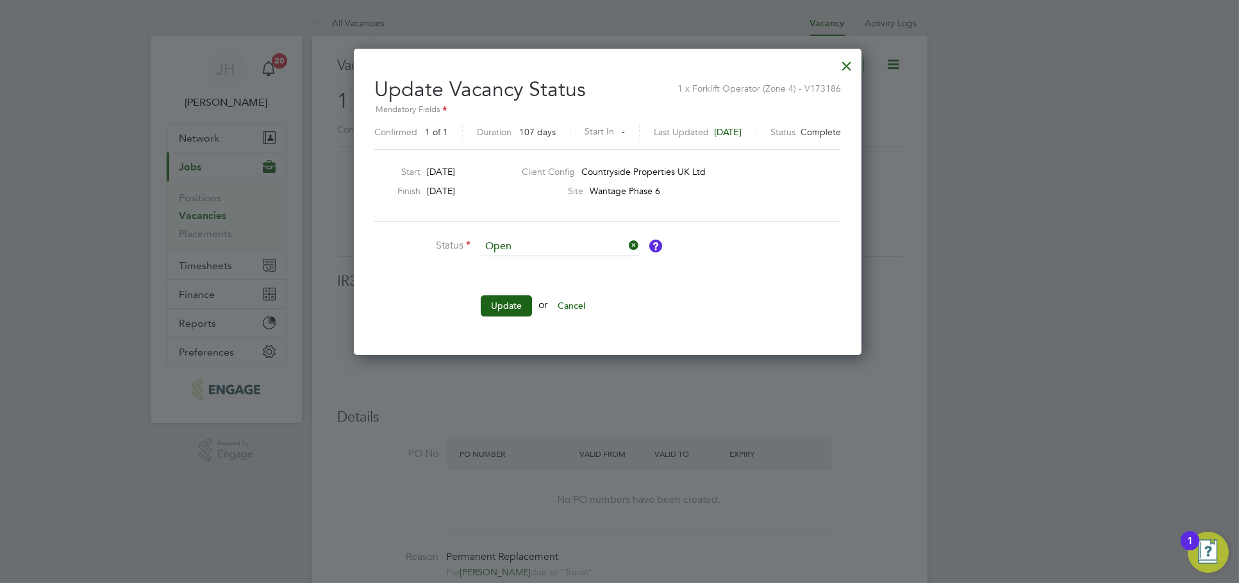
click at [858, 71] on div at bounding box center [846, 62] width 23 height 23
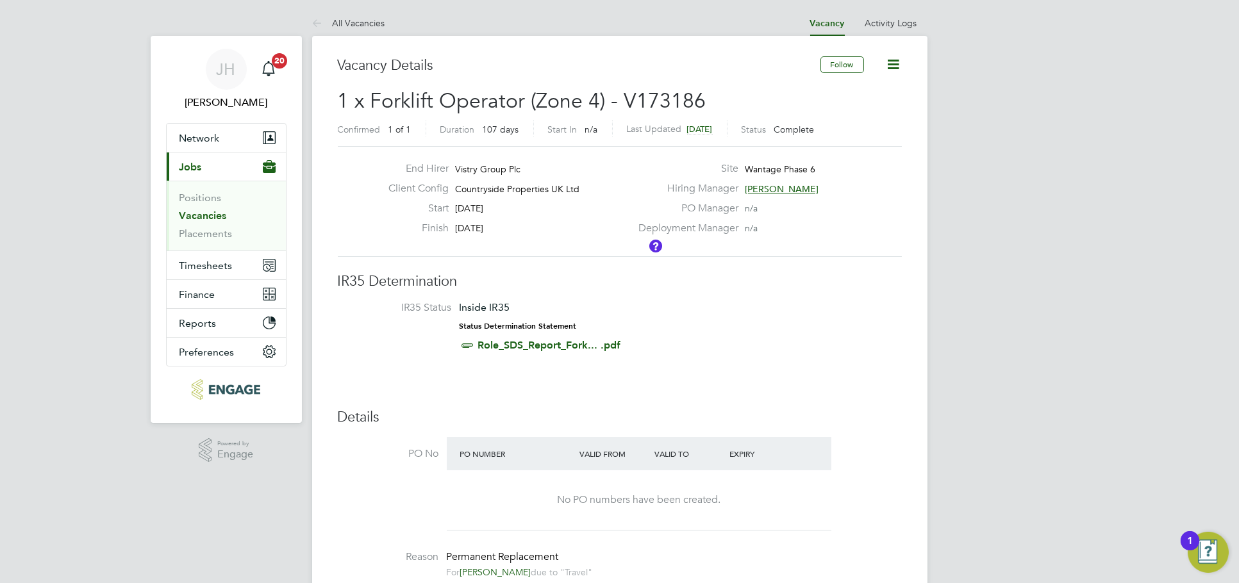
click at [1076, 200] on div at bounding box center [619, 291] width 1239 height 583
click at [718, 335] on li "IR35 Status Inside IR35 Status Determination Statement Role_SDS_Report_Fork... …" at bounding box center [620, 329] width 539 height 56
